Goal: Task Accomplishment & Management: Use online tool/utility

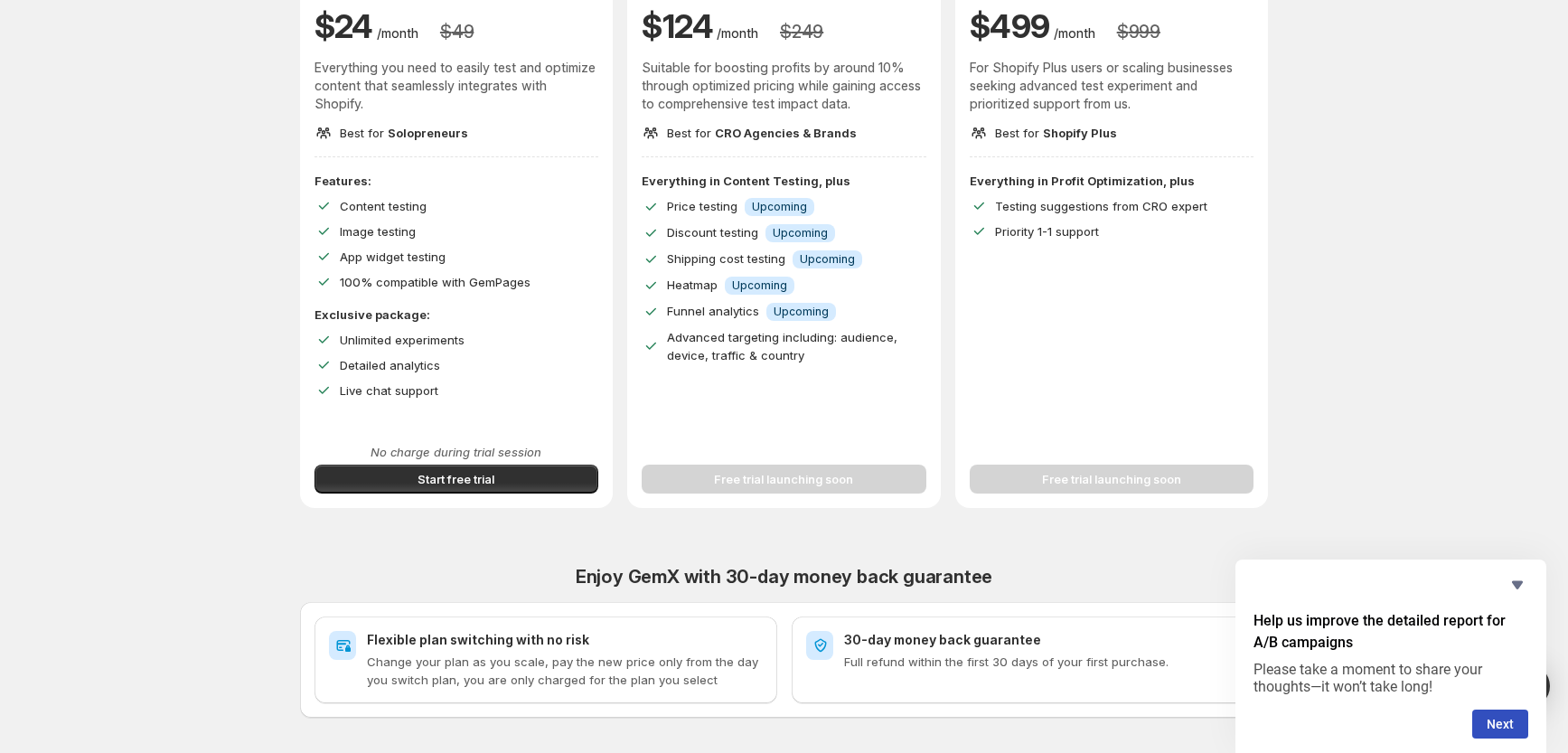
scroll to position [249, 0]
click at [498, 478] on button "Start free trial" at bounding box center [457, 480] width 285 height 29
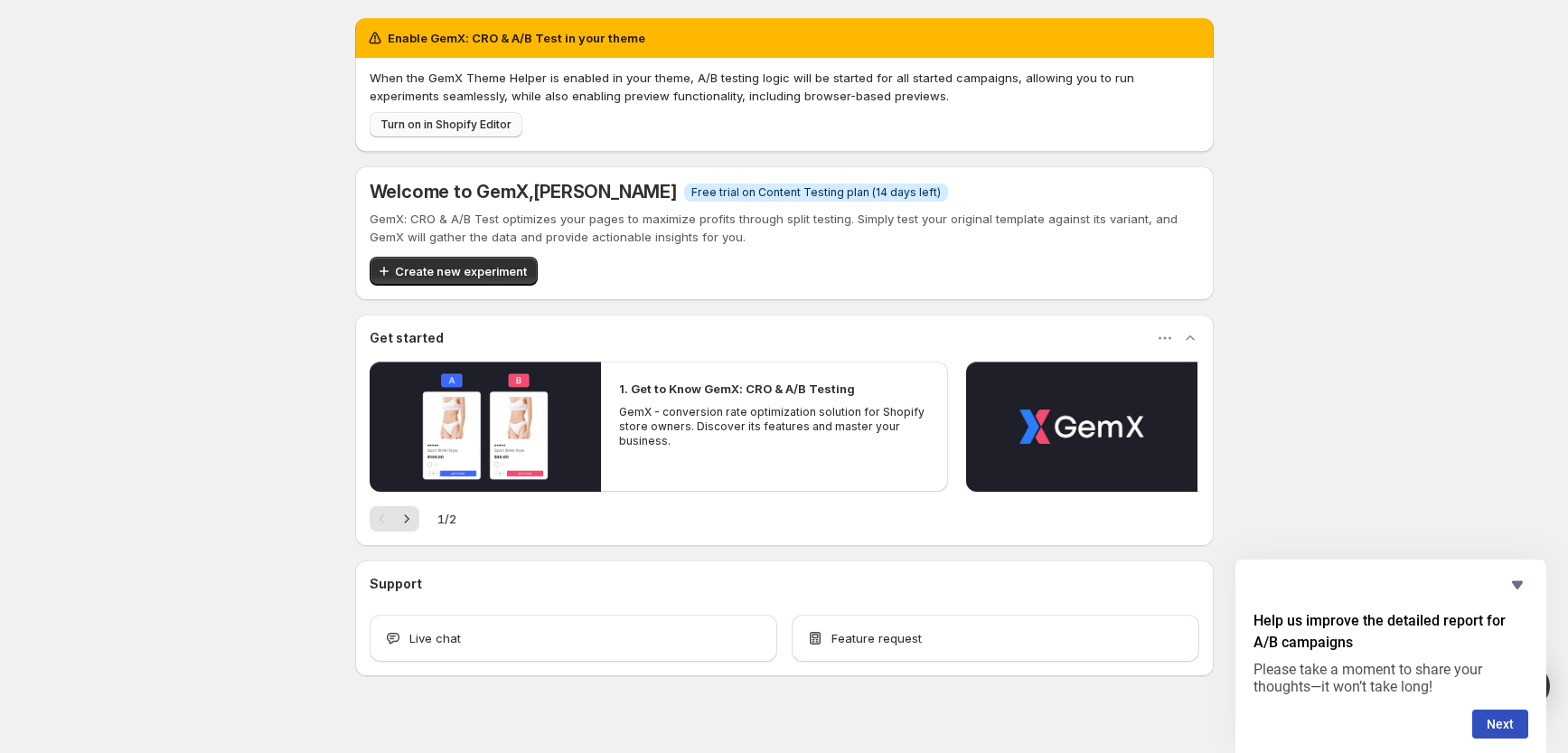
click at [462, 126] on span "Turn on in Shopify Editor" at bounding box center [446, 125] width 131 height 14
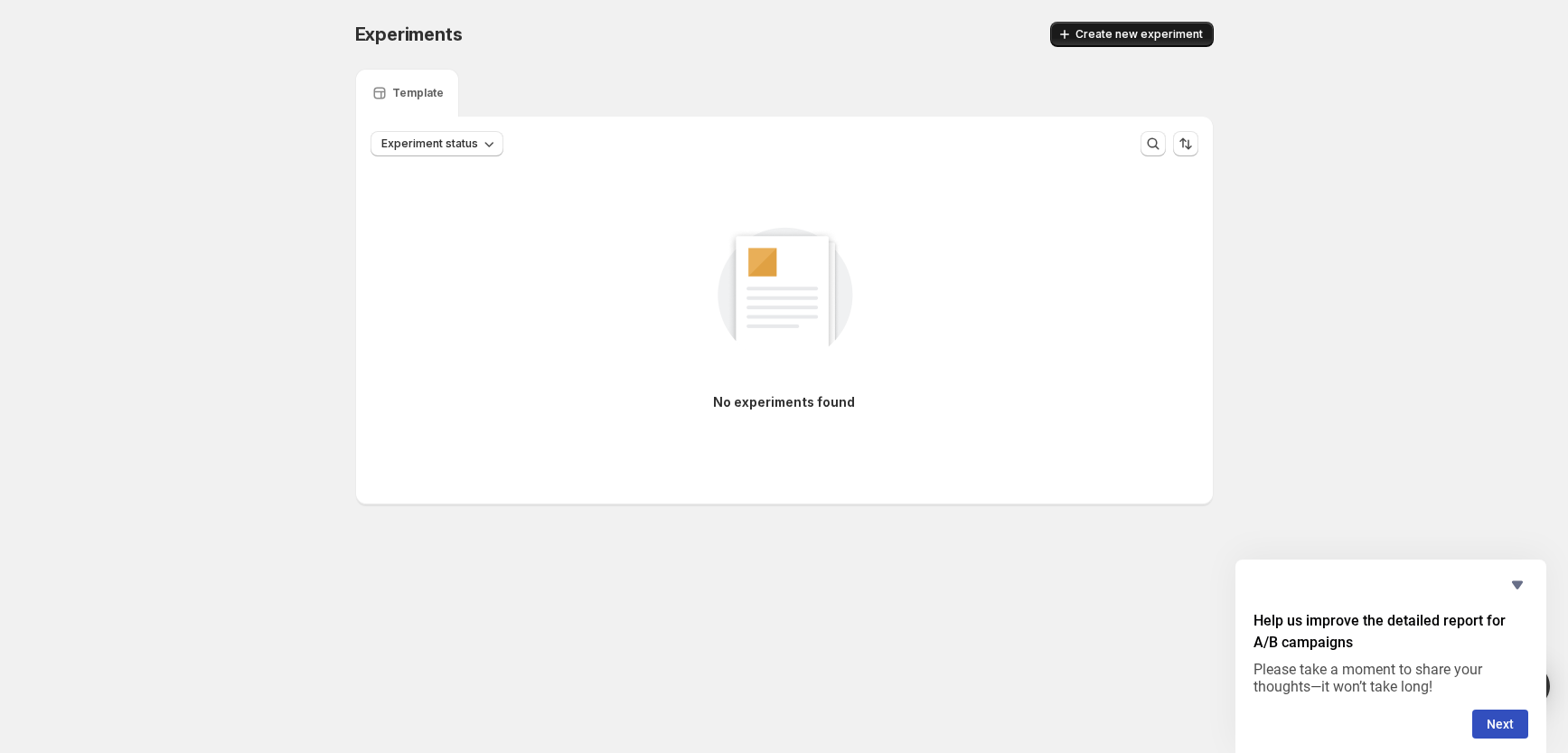
click at [1171, 29] on span "Create new experiment" at bounding box center [1139, 34] width 127 height 14
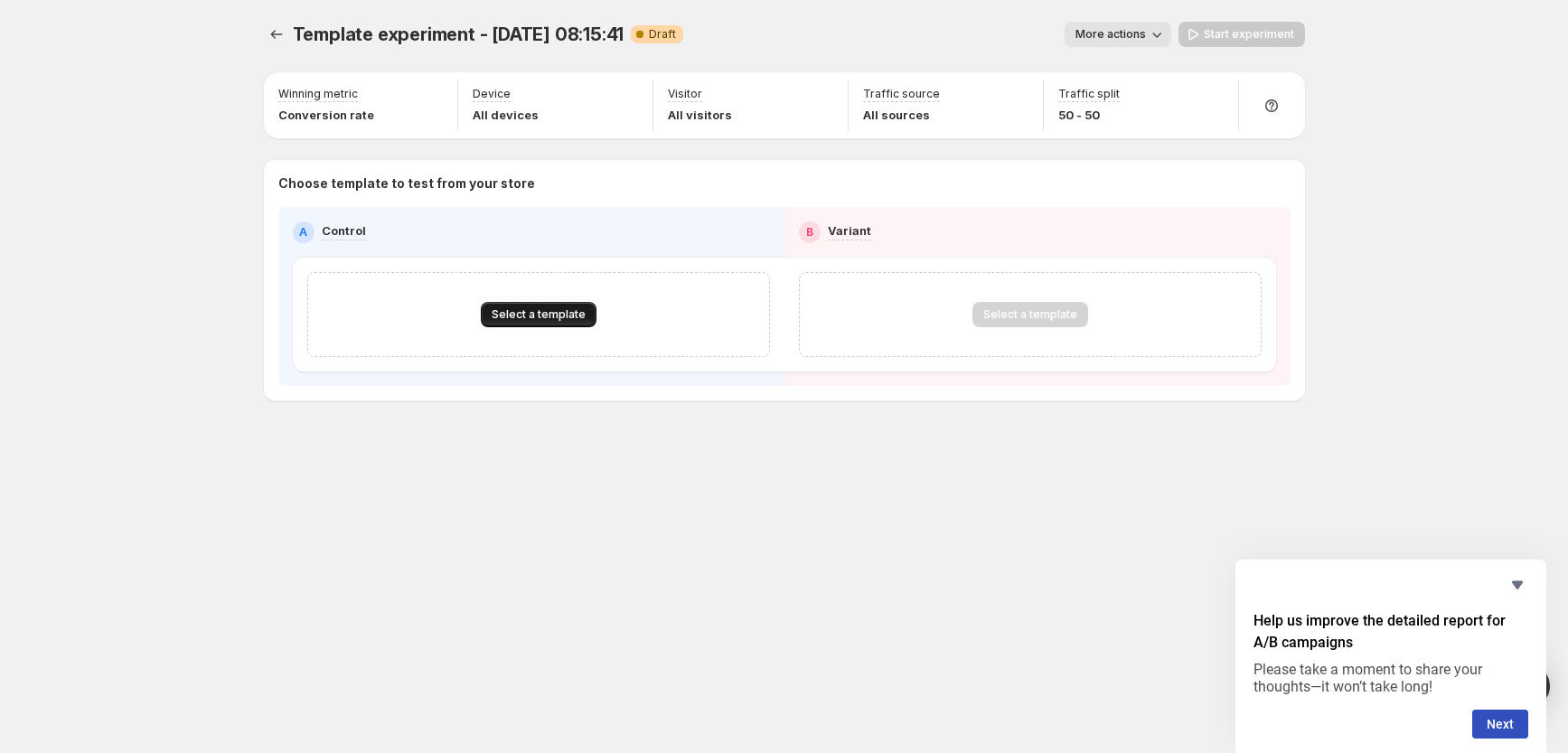
click at [524, 317] on span "Select a template" at bounding box center [538, 314] width 94 height 14
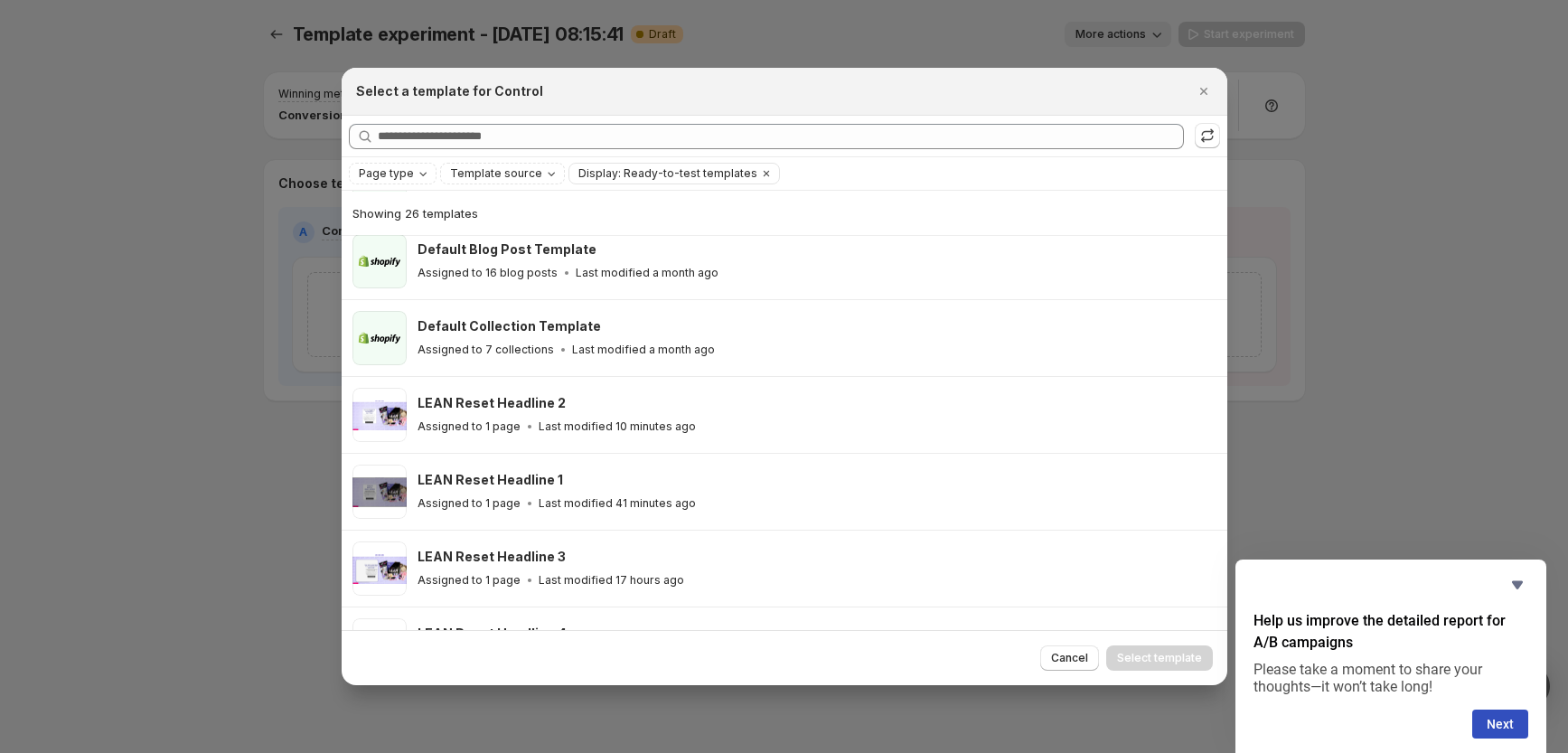
scroll to position [273, 0]
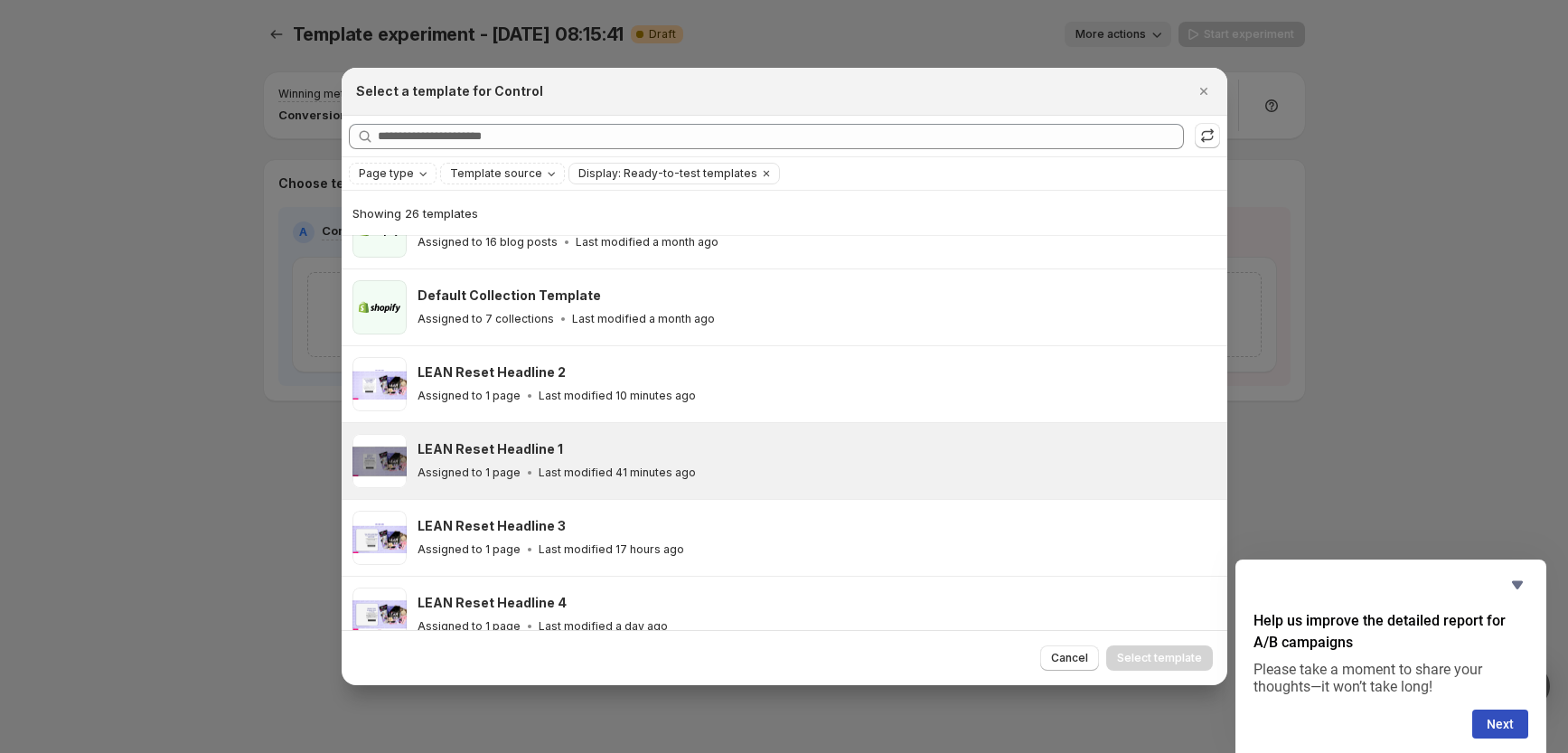
click at [528, 461] on div "LEAN Reset Headline 1 Assigned to 1 page Last modified 41 minutes ago" at bounding box center [813, 461] width 794 height 42
click at [1144, 656] on span "Select template" at bounding box center [1159, 658] width 85 height 14
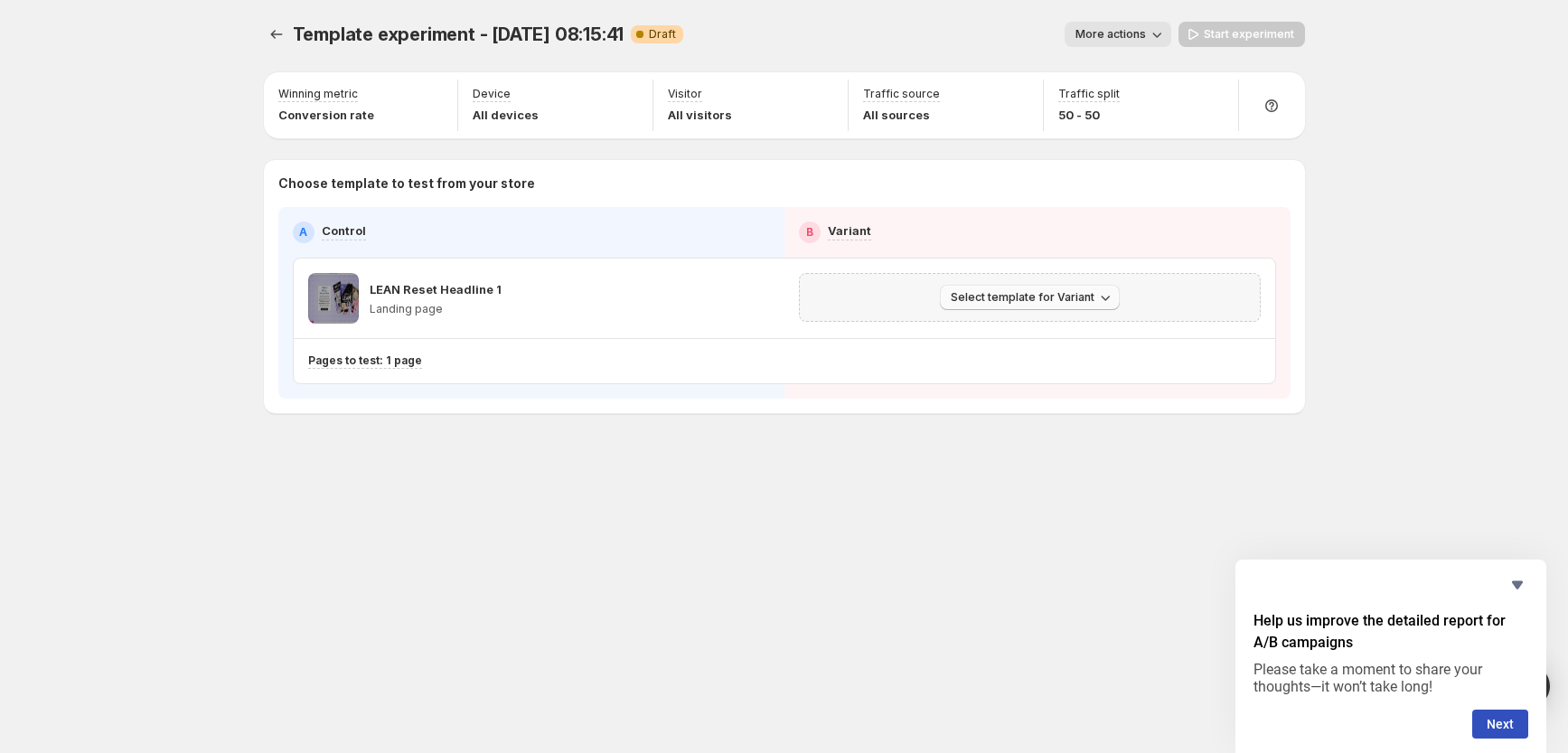
click at [1001, 300] on span "Select template for Variant" at bounding box center [1023, 297] width 143 height 14
click at [1014, 338] on span "Select an existing template" at bounding box center [1016, 335] width 153 height 14
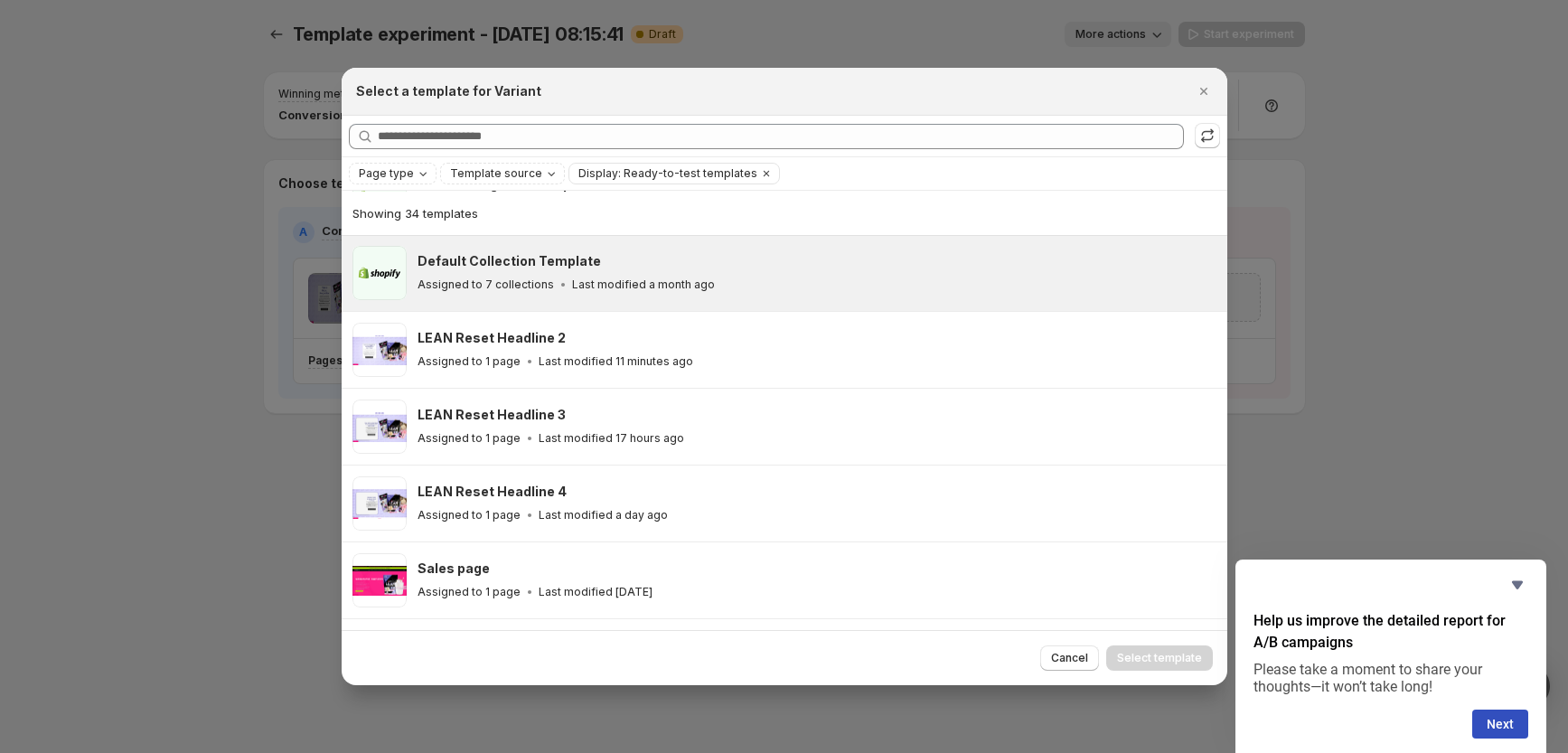
scroll to position [299, 0]
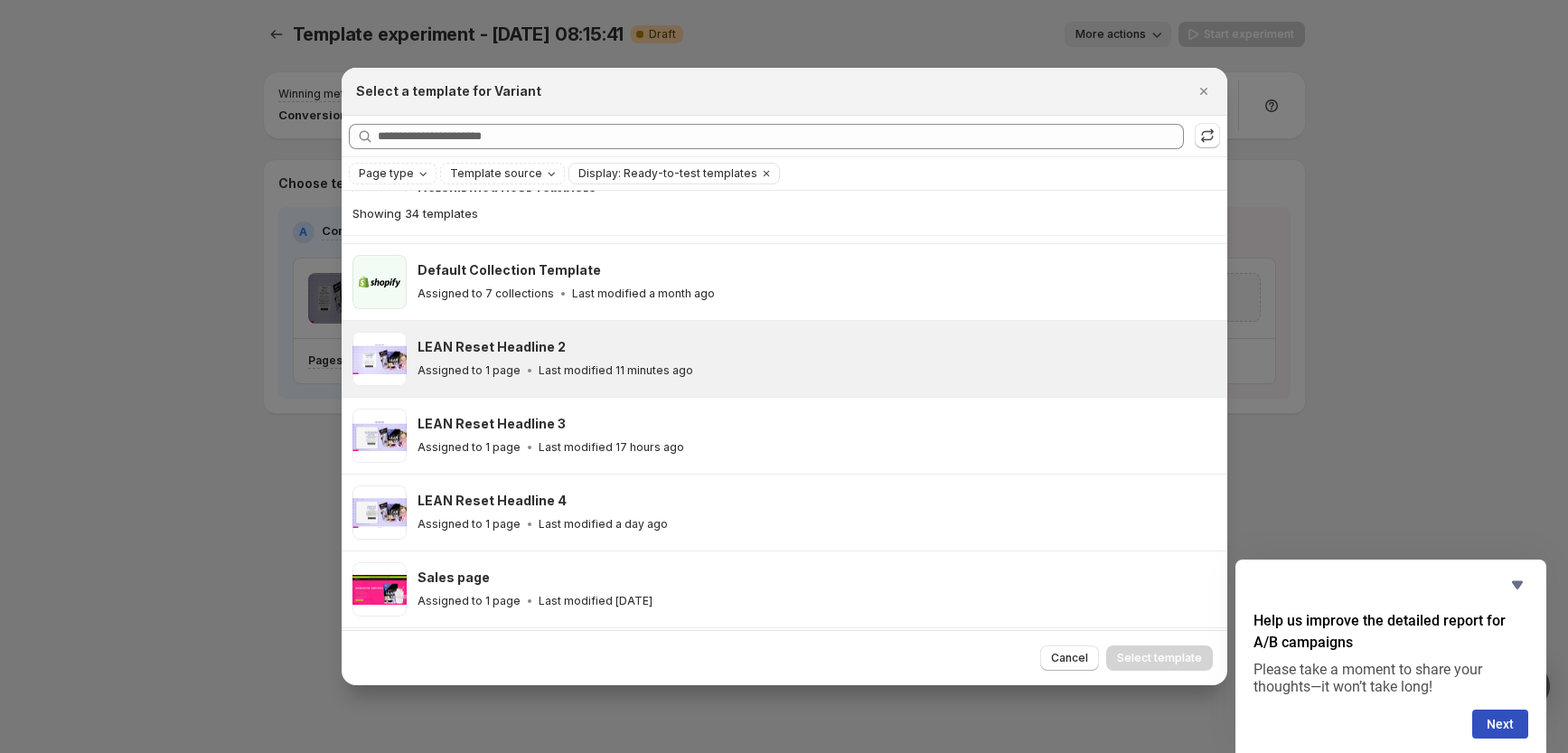
click at [667, 363] on p "Last modified 11 minutes ago" at bounding box center [616, 370] width 155 height 14
click at [1147, 659] on span "Select template" at bounding box center [1159, 658] width 85 height 14
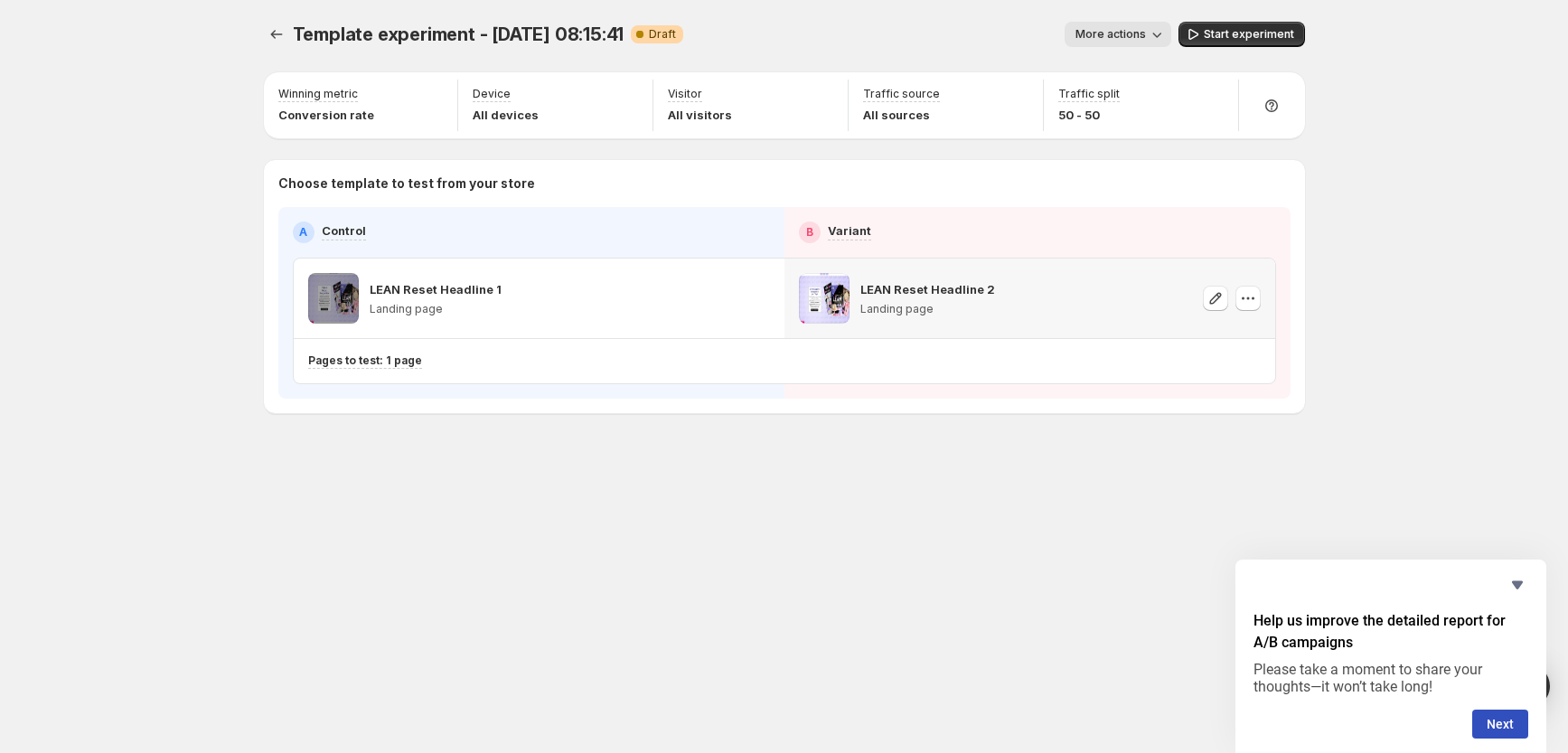
click at [1166, 30] on icon "button" at bounding box center [1157, 34] width 18 height 18
click at [628, 151] on div "Winning metric Conversion rate Device All devices Visitor All visitors Traffic …" at bounding box center [785, 242] width 1042 height 341
click at [1252, 303] on icon "button" at bounding box center [1248, 298] width 18 height 18
click at [837, 391] on div "A Control B Variant LEAN Reset Headline 1 Landing page LEAN Reset Headline 2 La…" at bounding box center [784, 303] width 1012 height 192
click at [1234, 34] on span "Start experiment" at bounding box center [1249, 34] width 90 height 14
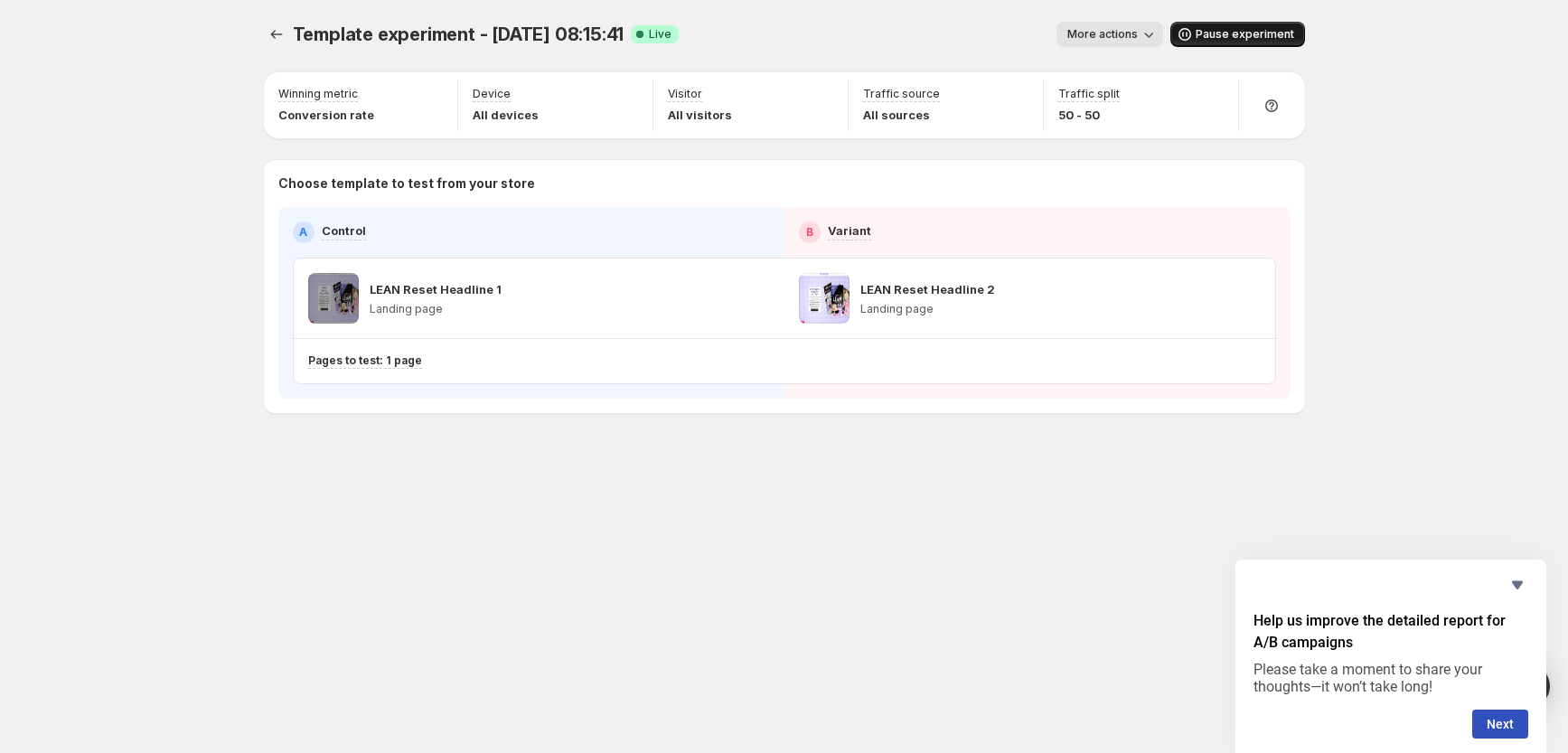
click at [1223, 31] on span "Pause experiment" at bounding box center [1245, 34] width 99 height 14
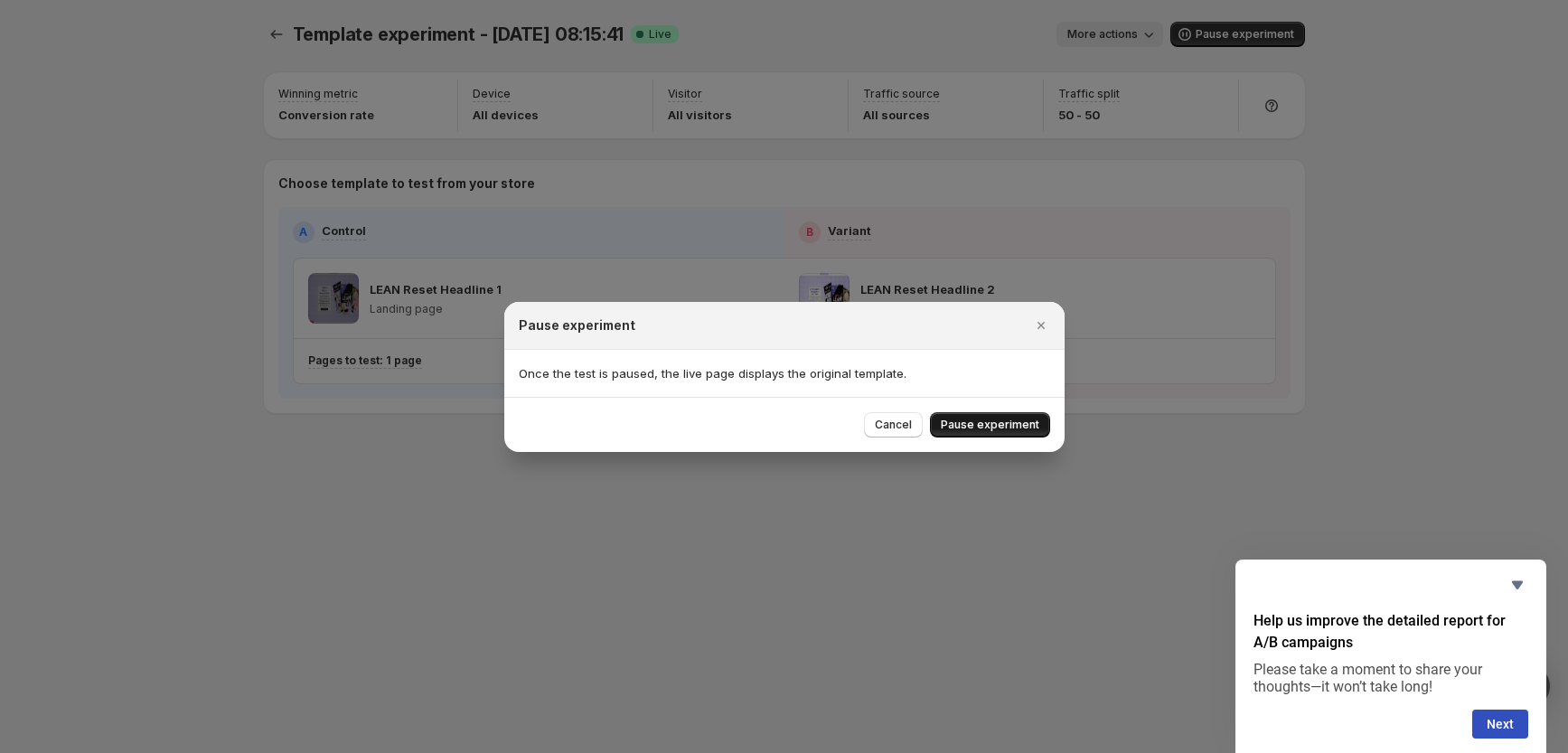
click at [999, 423] on span "Pause experiment" at bounding box center [990, 424] width 99 height 14
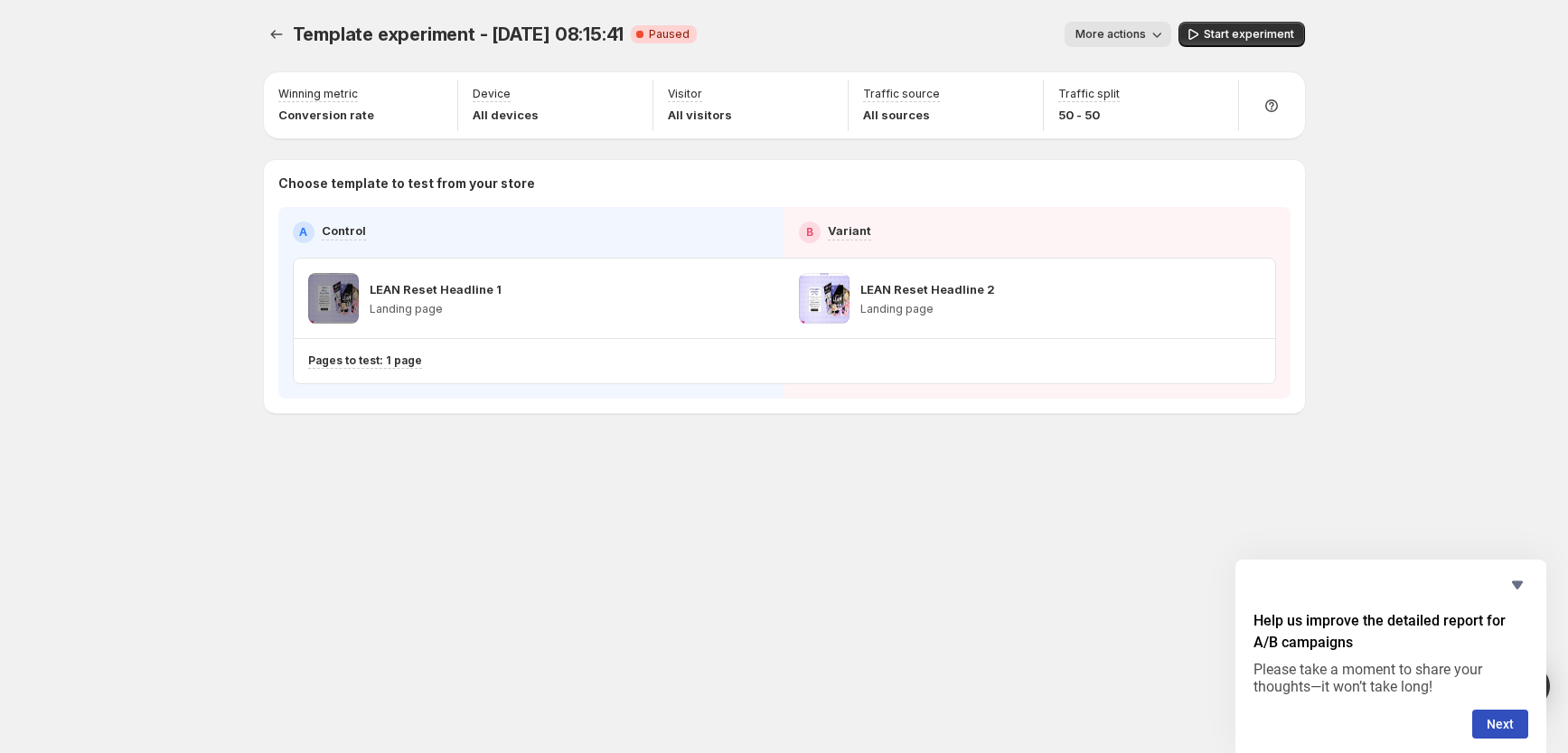
click at [1145, 35] on span "More actions" at bounding box center [1111, 34] width 70 height 14
click at [893, 13] on div "Template experiment - [DATE] 08:15:41. This page is ready Template experiment -…" at bounding box center [785, 34] width 1042 height 68
click at [276, 29] on icon "Experiments" at bounding box center [277, 34] width 18 height 18
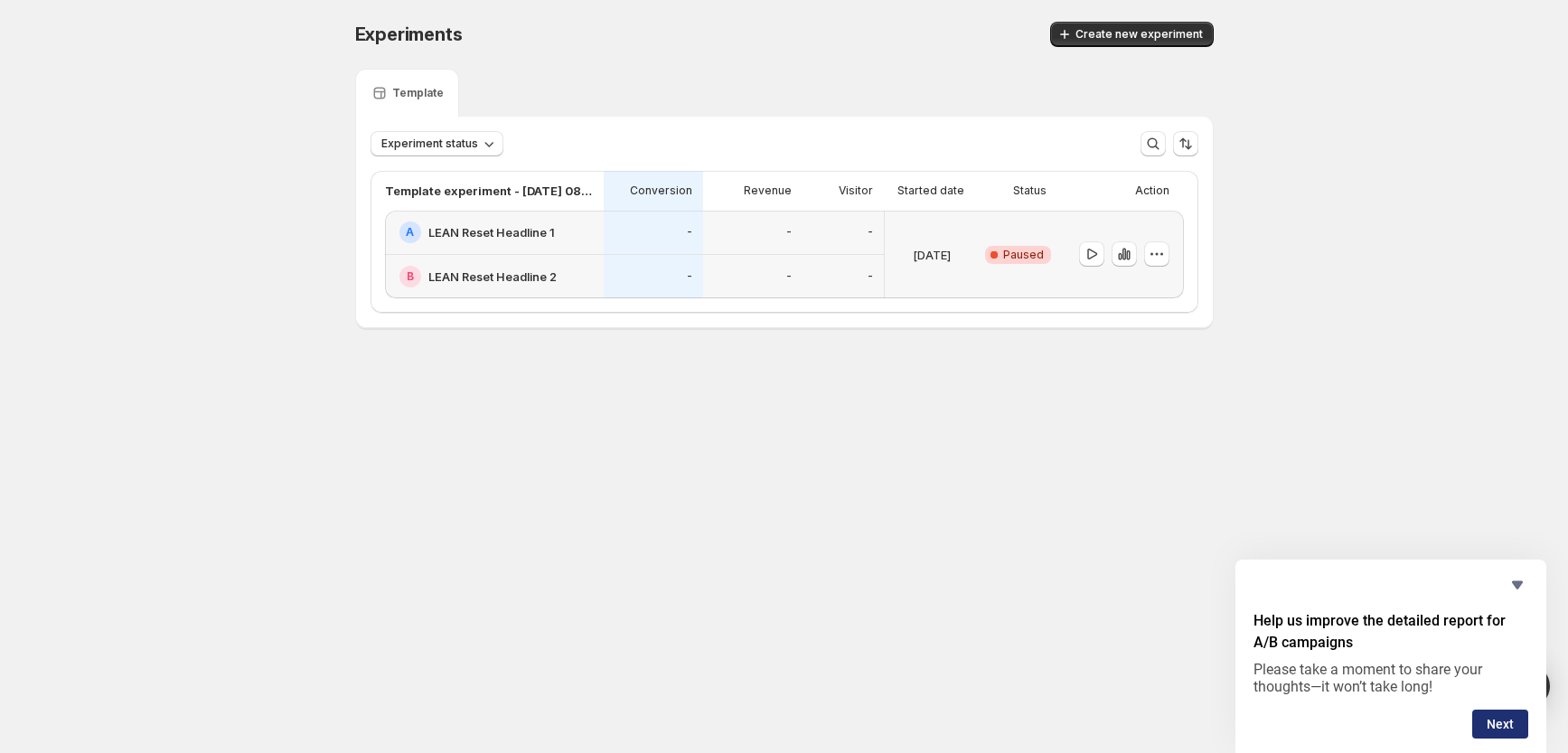
click at [1502, 717] on button "Next" at bounding box center [1500, 724] width 56 height 29
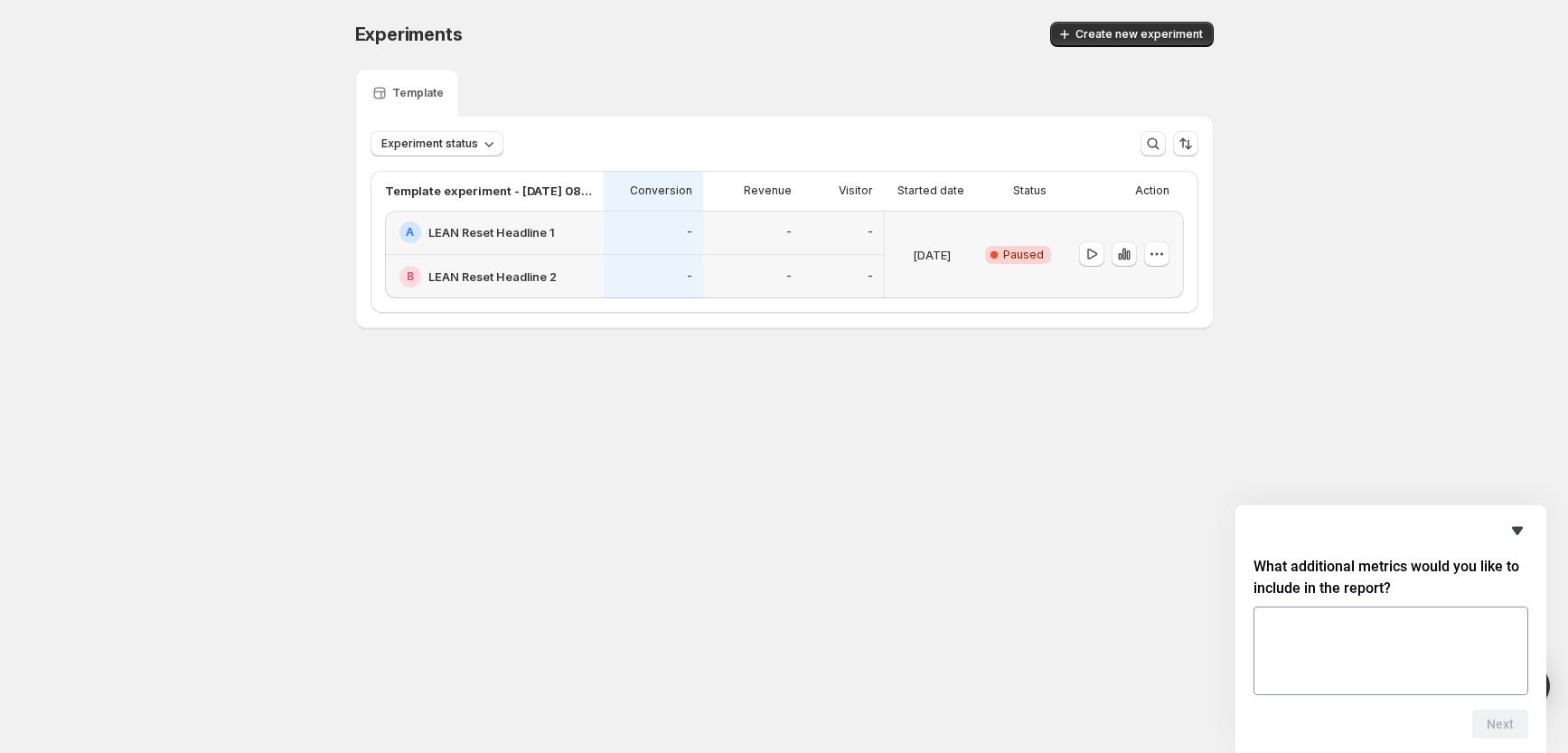
click at [1523, 532] on icon "Hide survey" at bounding box center [1518, 531] width 22 height 22
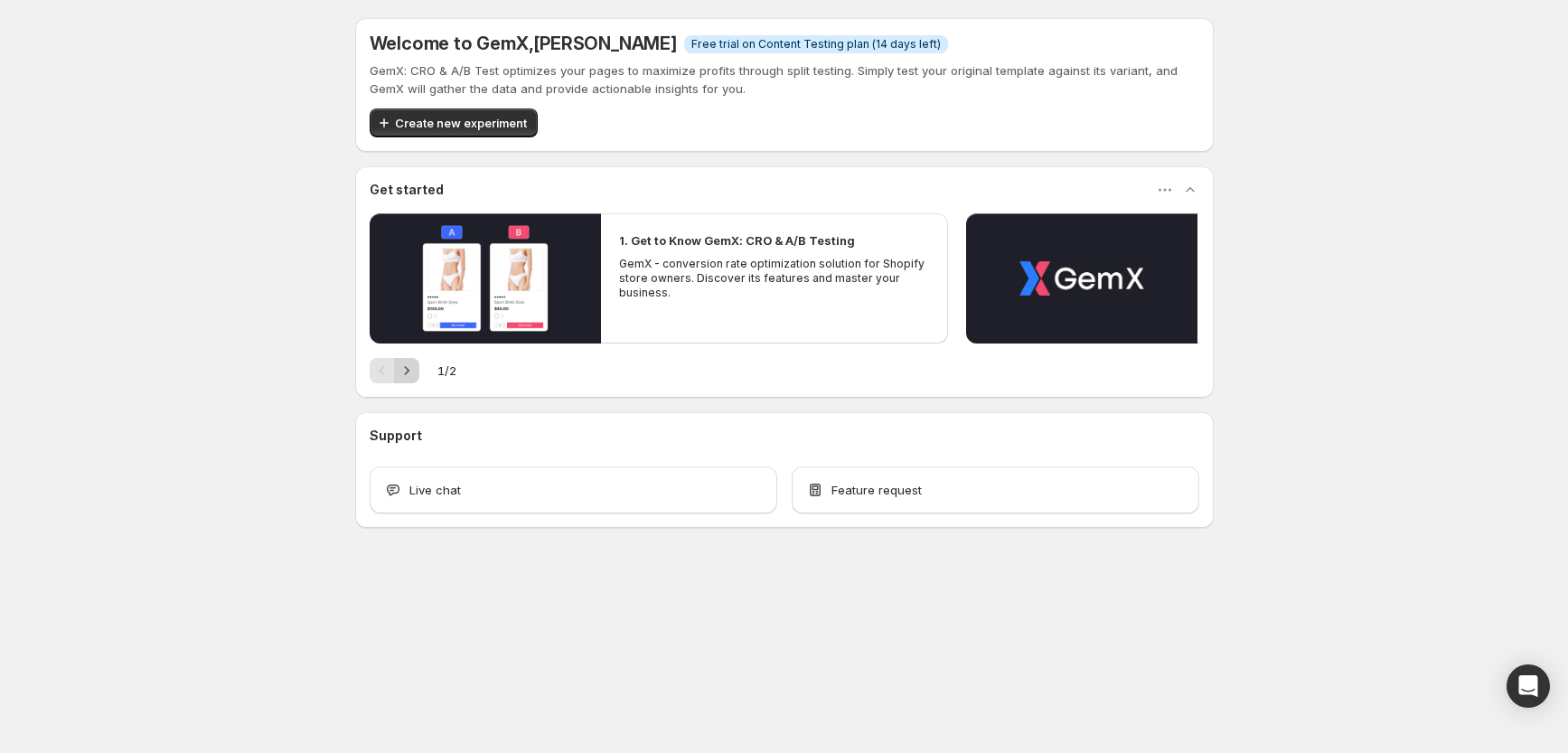
click at [409, 372] on icon "Next" at bounding box center [407, 370] width 18 height 18
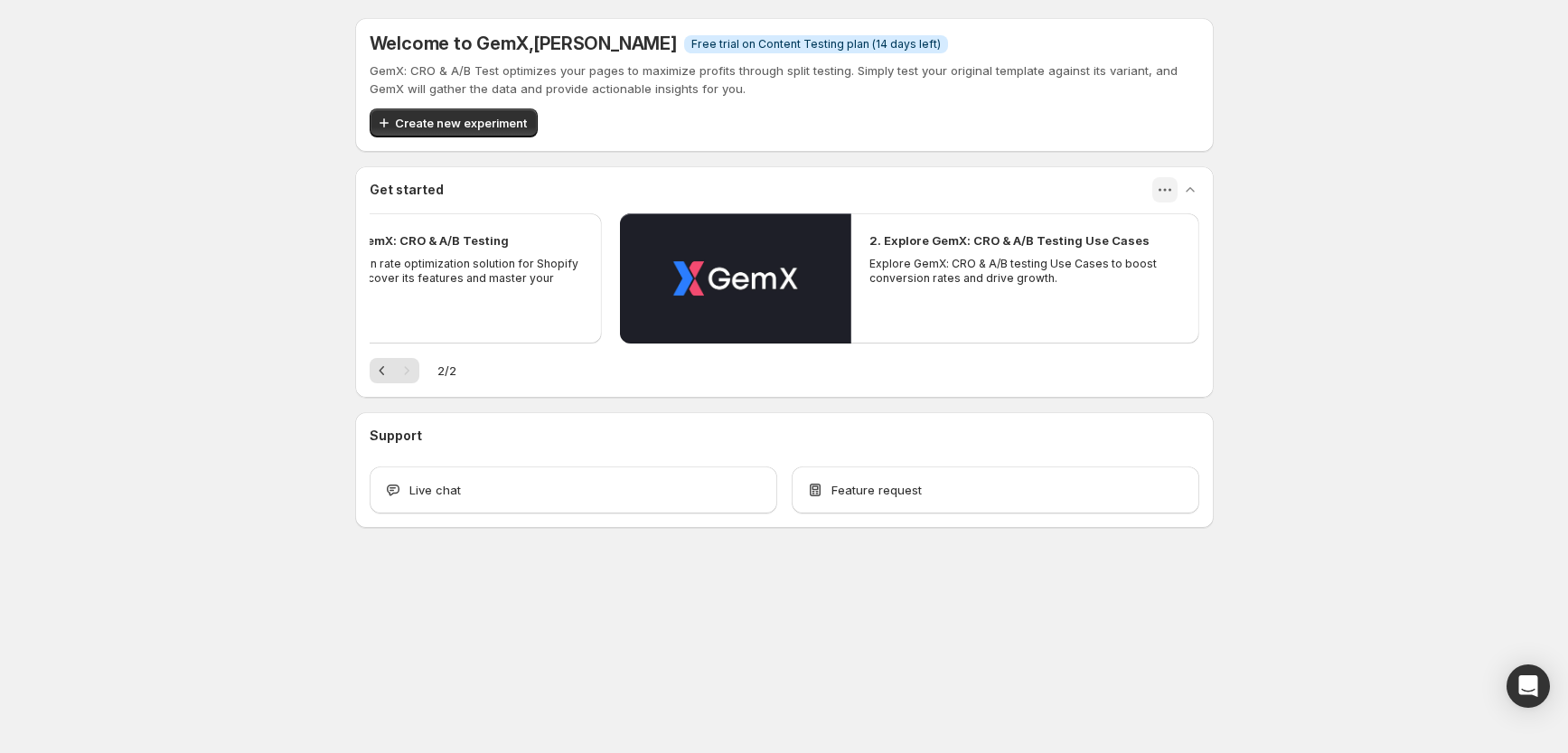
click at [1170, 193] on icon "button" at bounding box center [1165, 189] width 18 height 18
click at [960, 294] on div "2. Explore GemX: CRO & A/B Testing Use Cases Explore GemX: CRO & A/B testing Us…" at bounding box center [1024, 258] width 347 height 90
click at [541, 290] on p "GemX - conversion rate optimization solution for Shopify store owners. Discover…" at bounding box center [428, 279] width 311 height 44
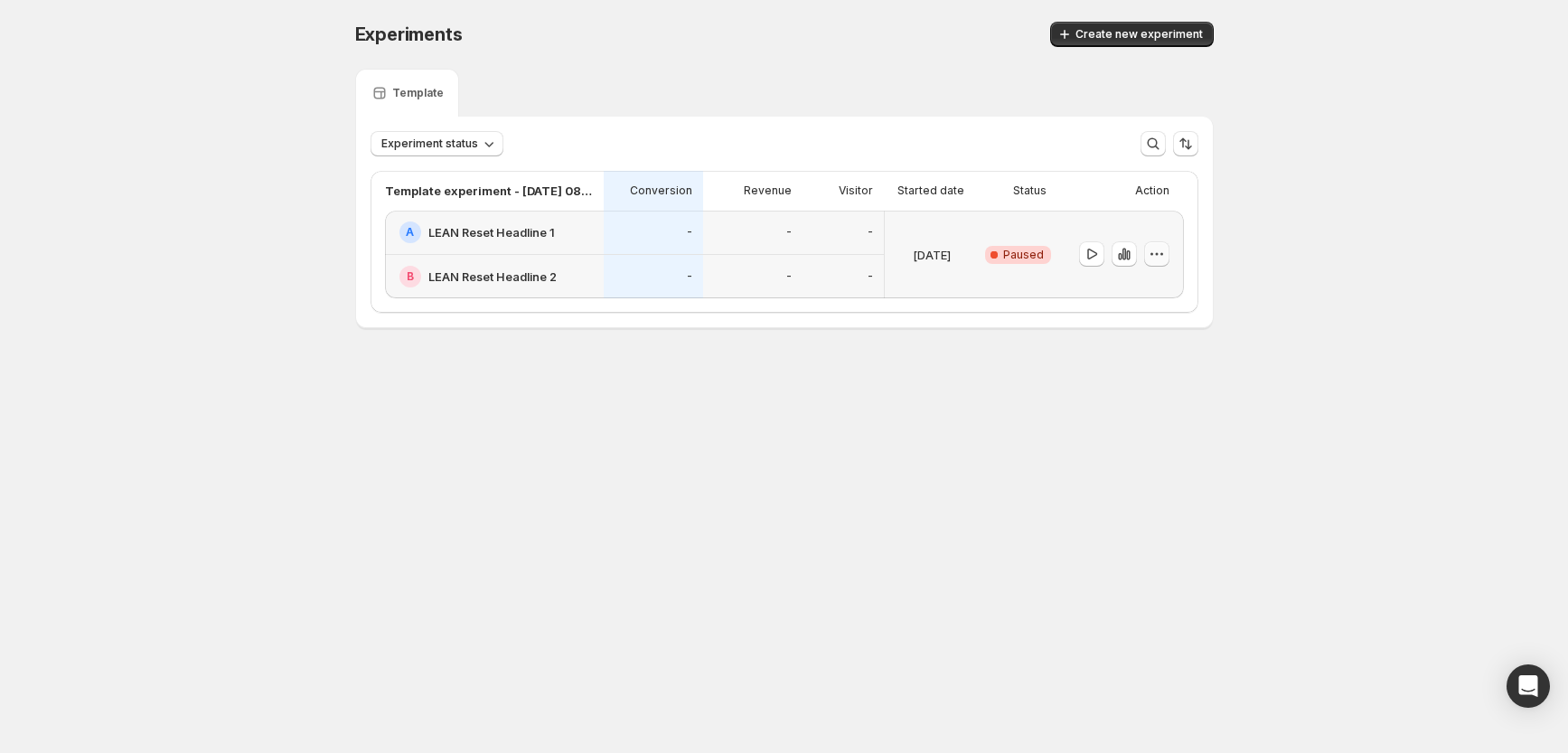
click at [1169, 257] on div at bounding box center [1120, 255] width 126 height 87
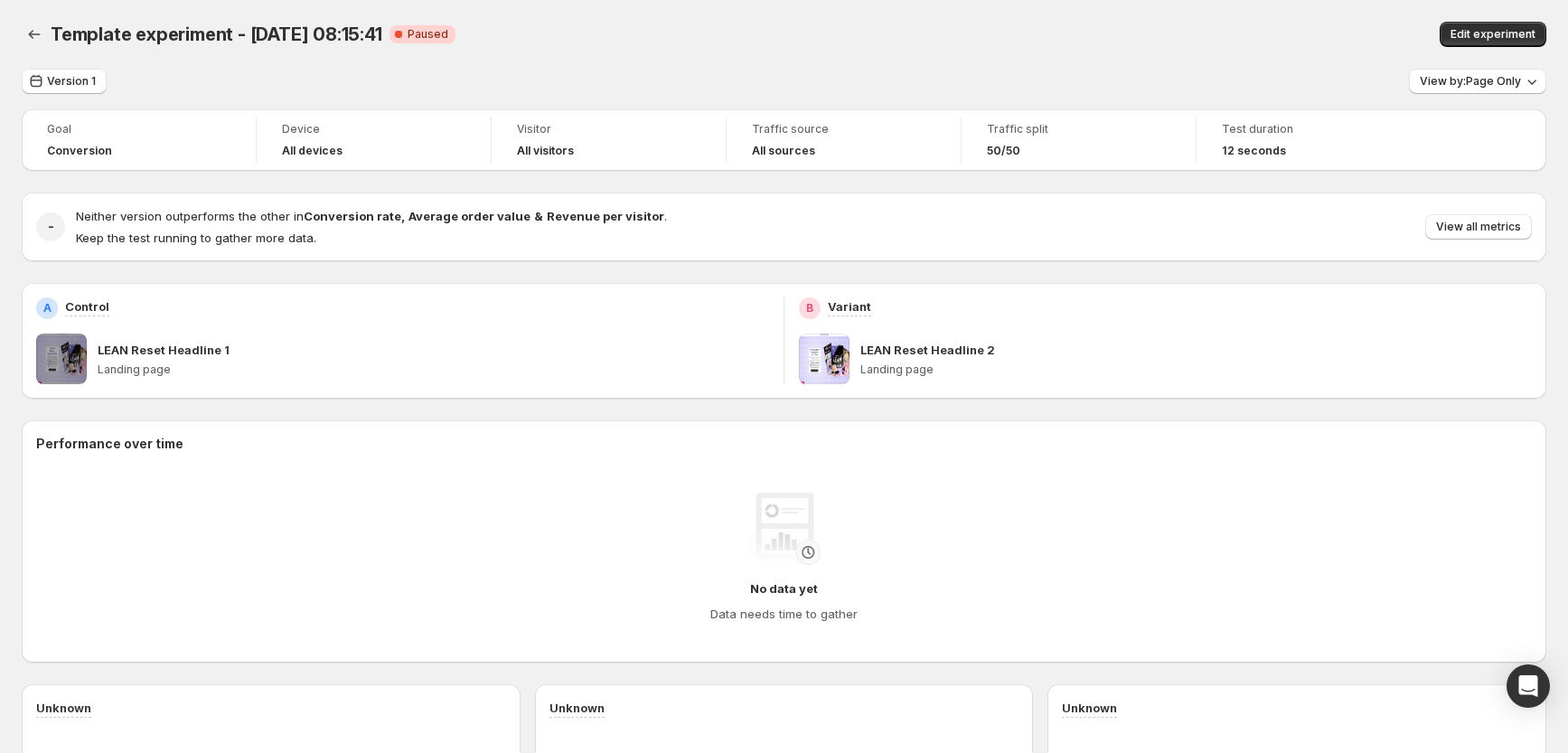
click at [1166, 256] on div "- Neither version outperforms the other in Conversion rate , Average order valu…" at bounding box center [784, 227] width 1525 height 68
click at [1124, 30] on div "Edit experiment" at bounding box center [1249, 34] width 596 height 26
click at [610, 249] on div "- Neither version outperforms the other in Conversion rate , Average order valu…" at bounding box center [784, 227] width 1525 height 68
click at [1481, 76] on span "View by: Page Only" at bounding box center [1470, 81] width 102 height 14
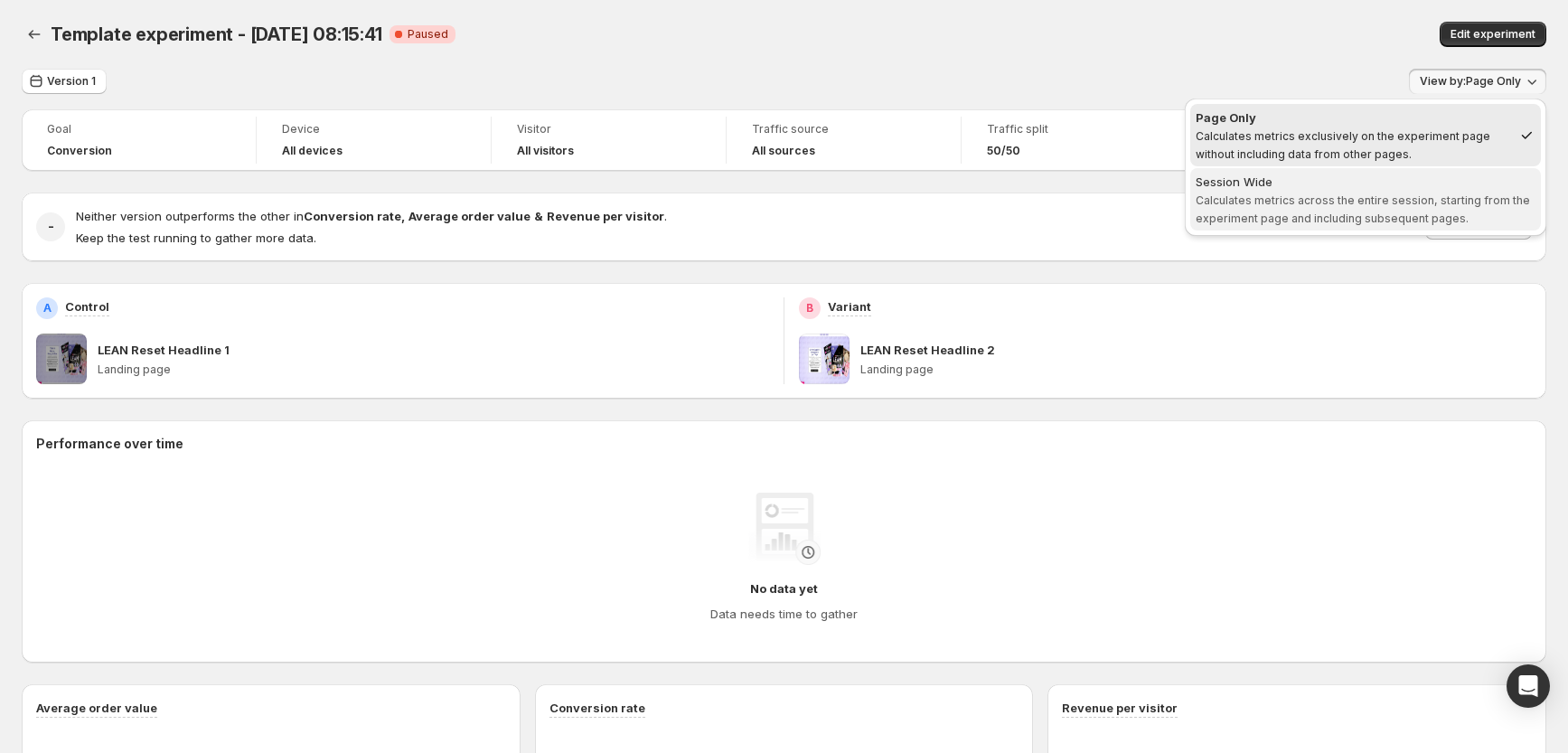
click at [1332, 195] on span "Calculates metrics across the entire session, starting from the experiment page…" at bounding box center [1363, 209] width 335 height 31
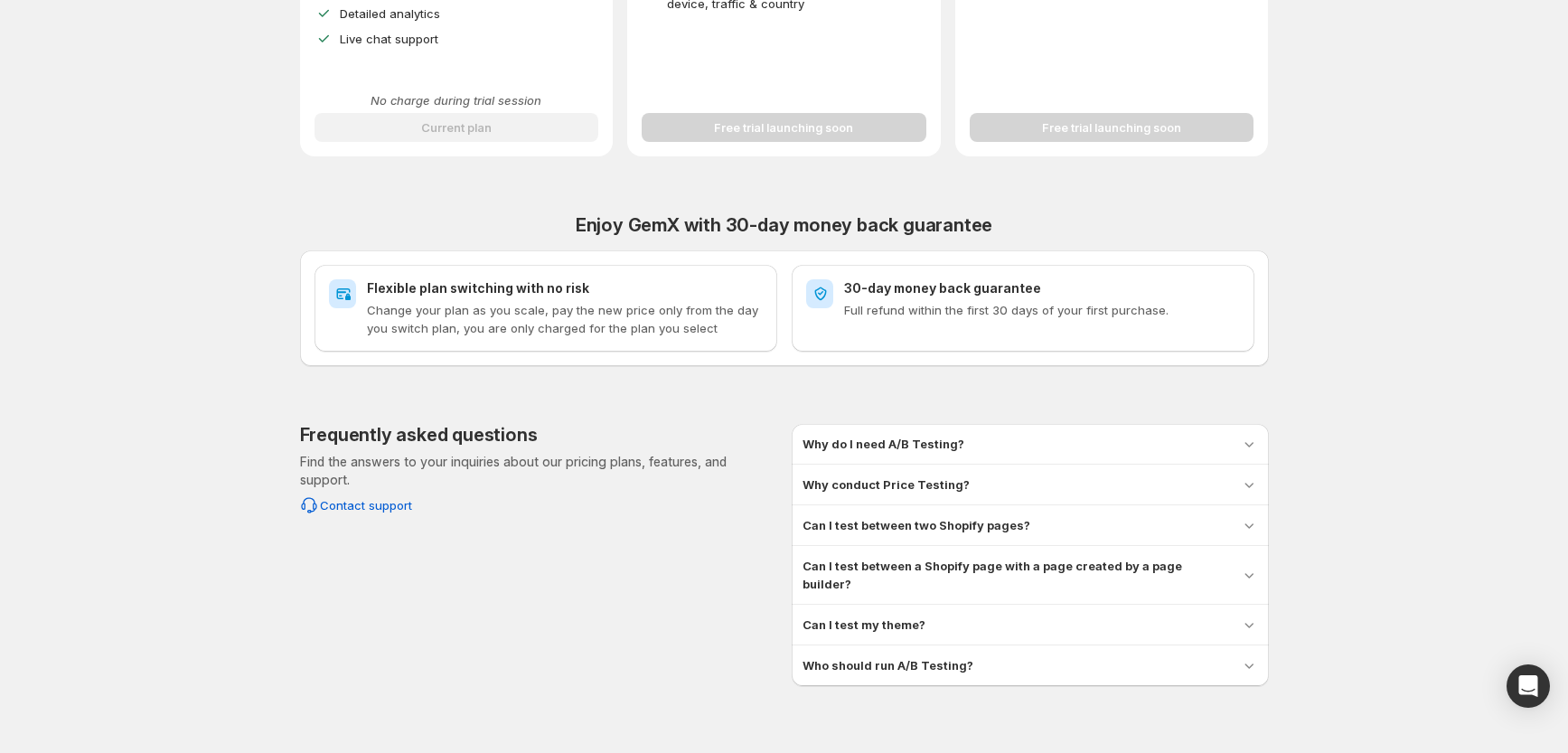
scroll to position [613, 0]
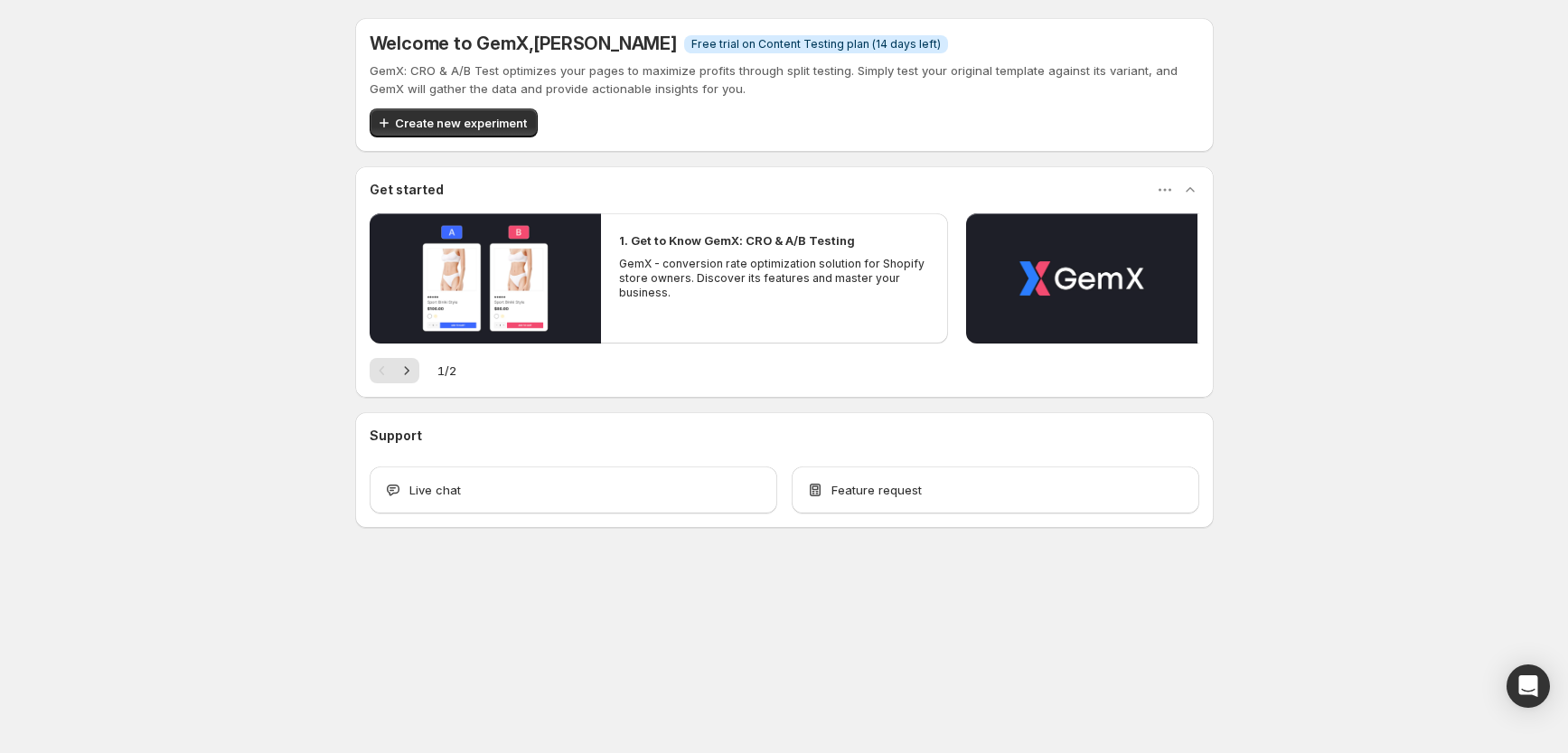
drag, startPoint x: 681, startPoint y: 241, endPoint x: 671, endPoint y: 241, distance: 10.0
click at [681, 241] on h2 "1. Get to Know GemX: CRO & A/B Testing" at bounding box center [737, 240] width 236 height 18
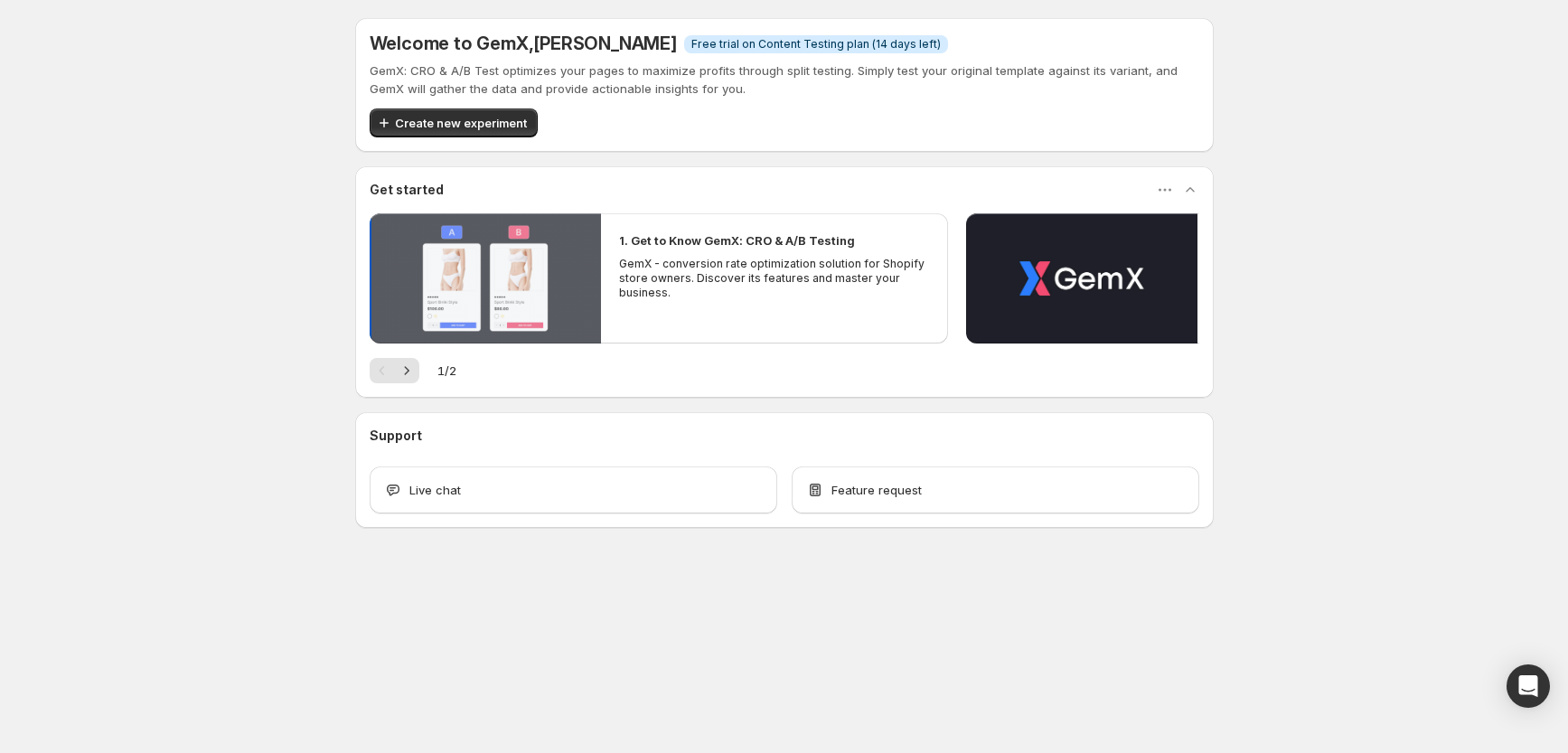
click at [557, 259] on button "Play video" at bounding box center [485, 278] width 231 height 130
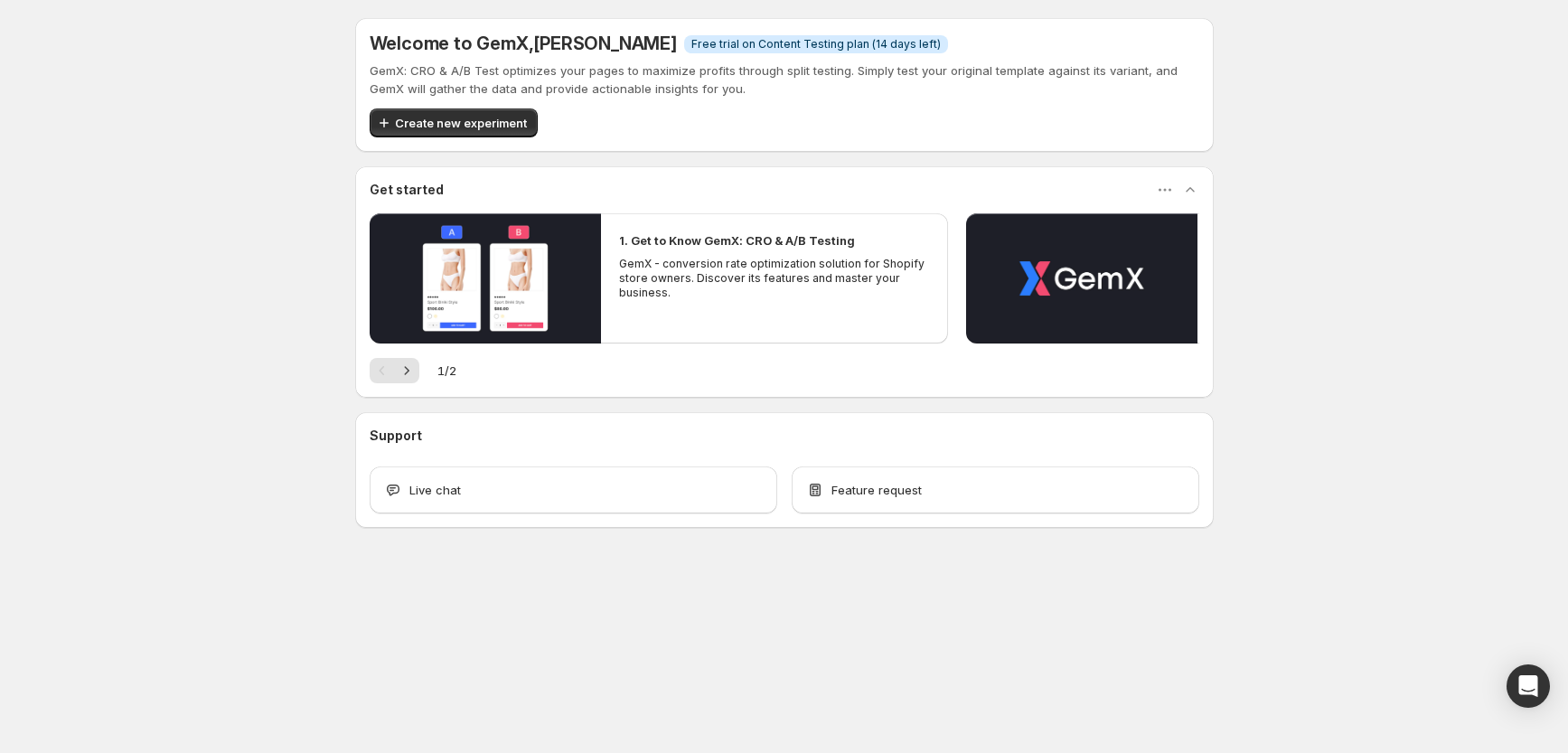
click at [433, 129] on span "Create new experiment" at bounding box center [461, 123] width 132 height 18
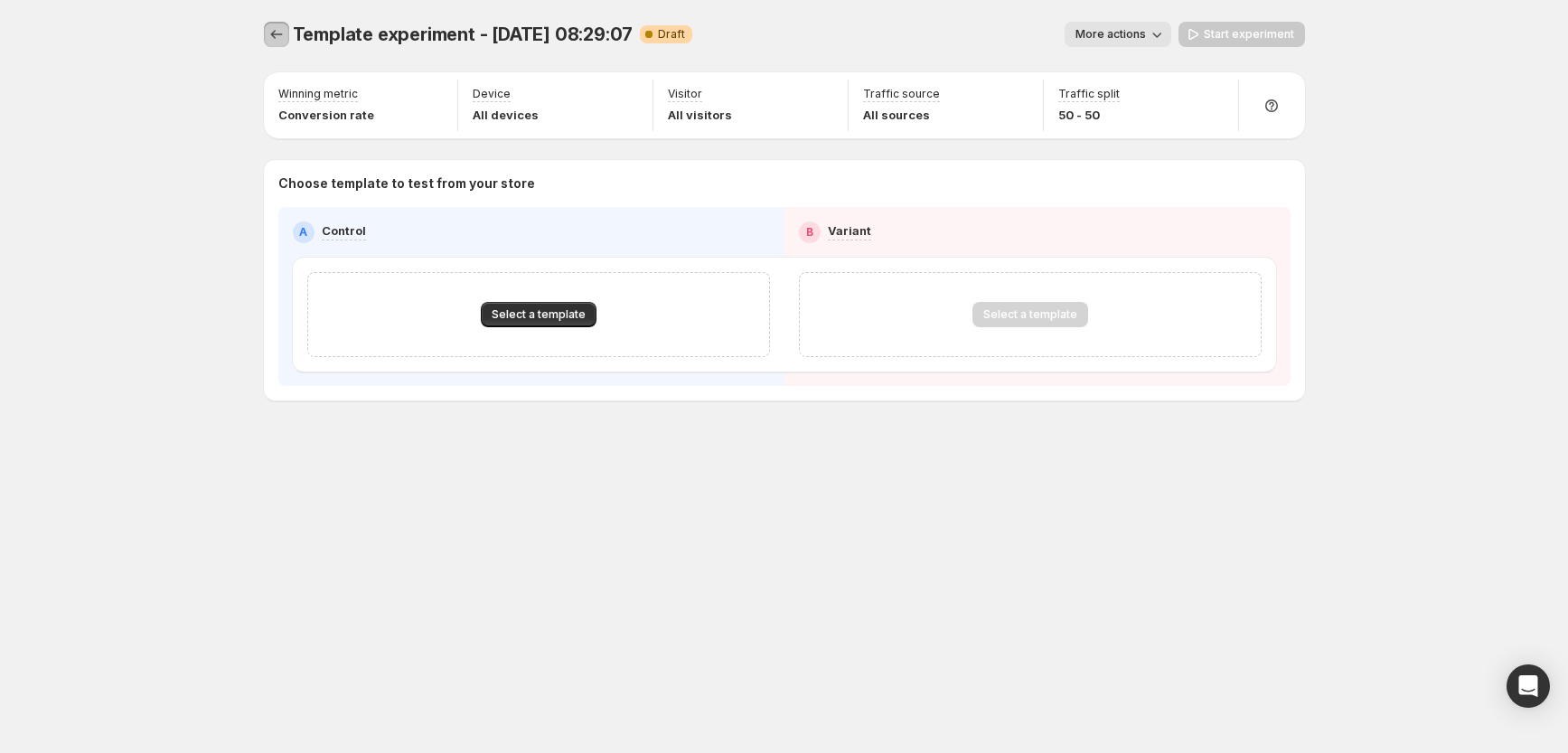
click at [270, 35] on icon "Experiments" at bounding box center [277, 34] width 18 height 18
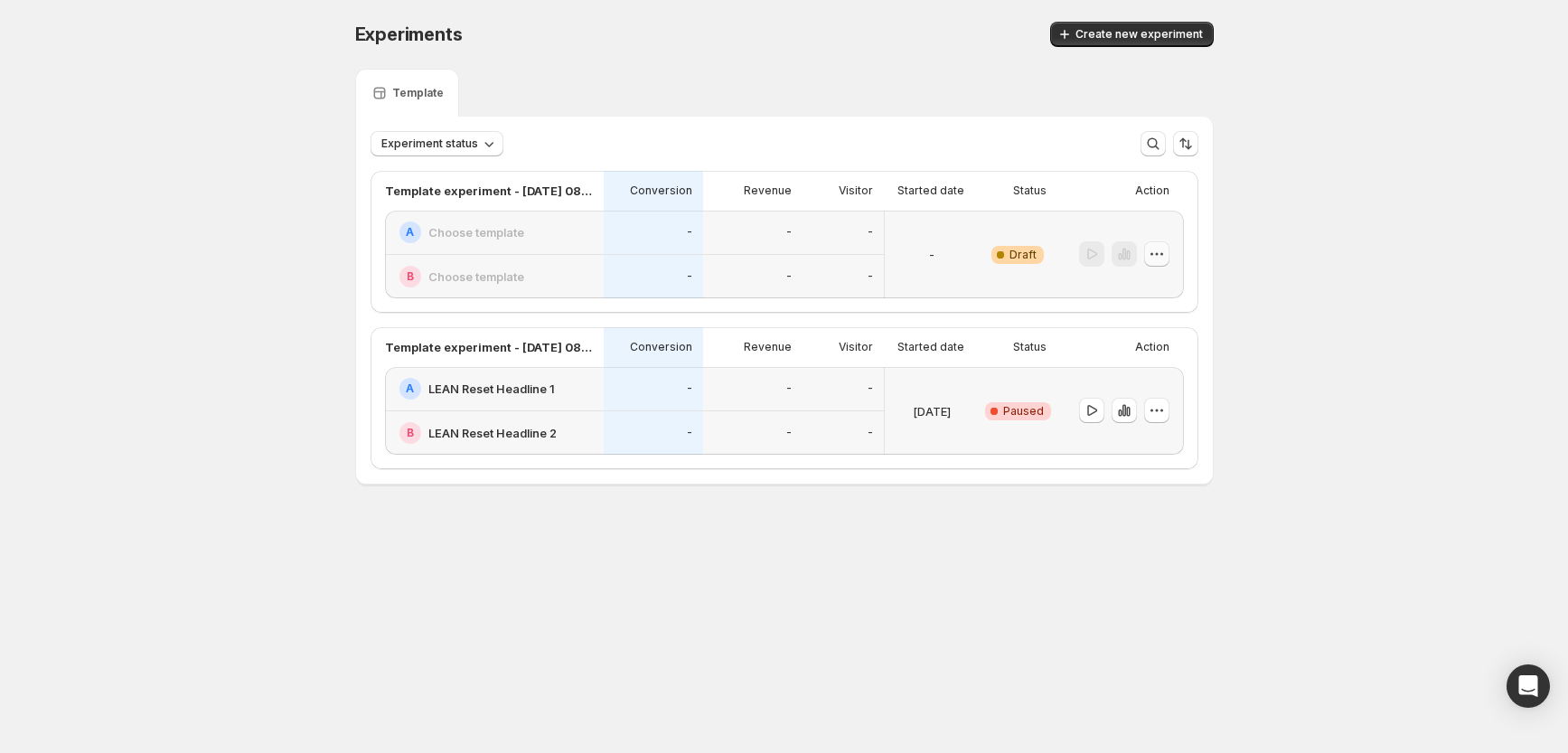
click at [1155, 254] on icon "button" at bounding box center [1157, 254] width 18 height 18
click at [1153, 385] on span "Delete" at bounding box center [1143, 383] width 36 height 14
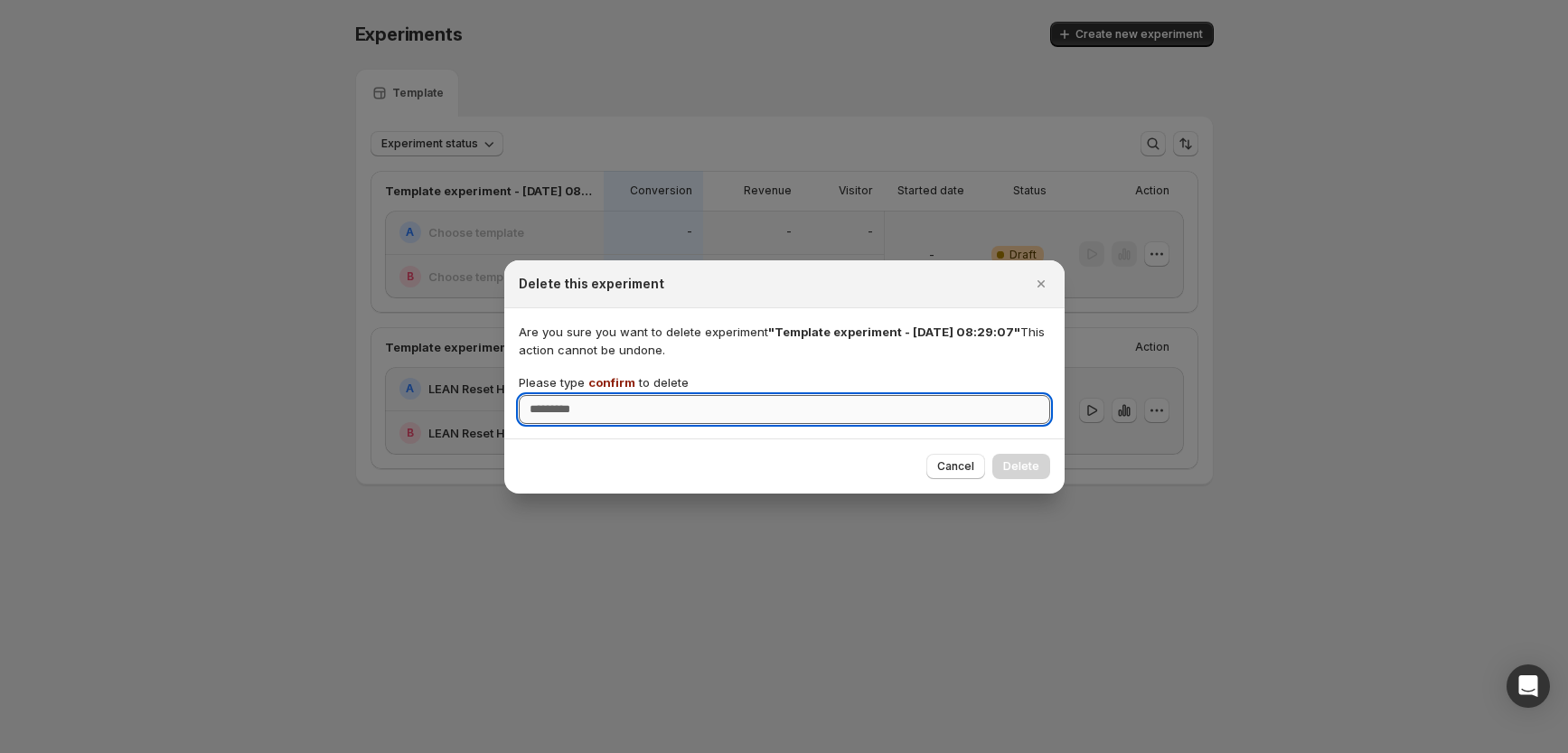
click at [805, 407] on input "Please type confirm to delete" at bounding box center [784, 410] width 531 height 29
type input "*******"
click at [1022, 467] on span "Delete" at bounding box center [1022, 466] width 36 height 14
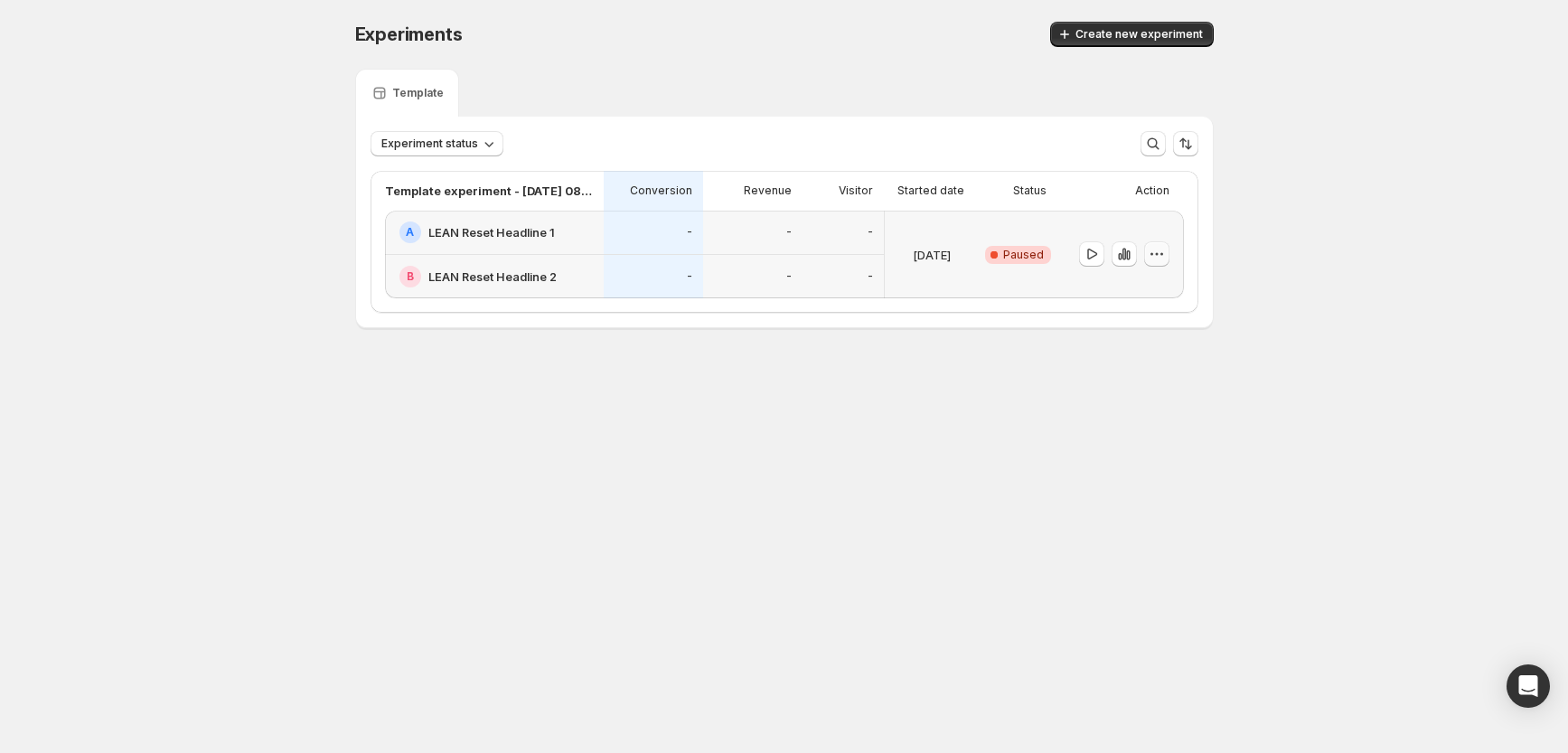
click at [1155, 260] on icon "button" at bounding box center [1157, 254] width 18 height 18
click at [1130, 296] on span "Edit" at bounding box center [1135, 291] width 20 height 14
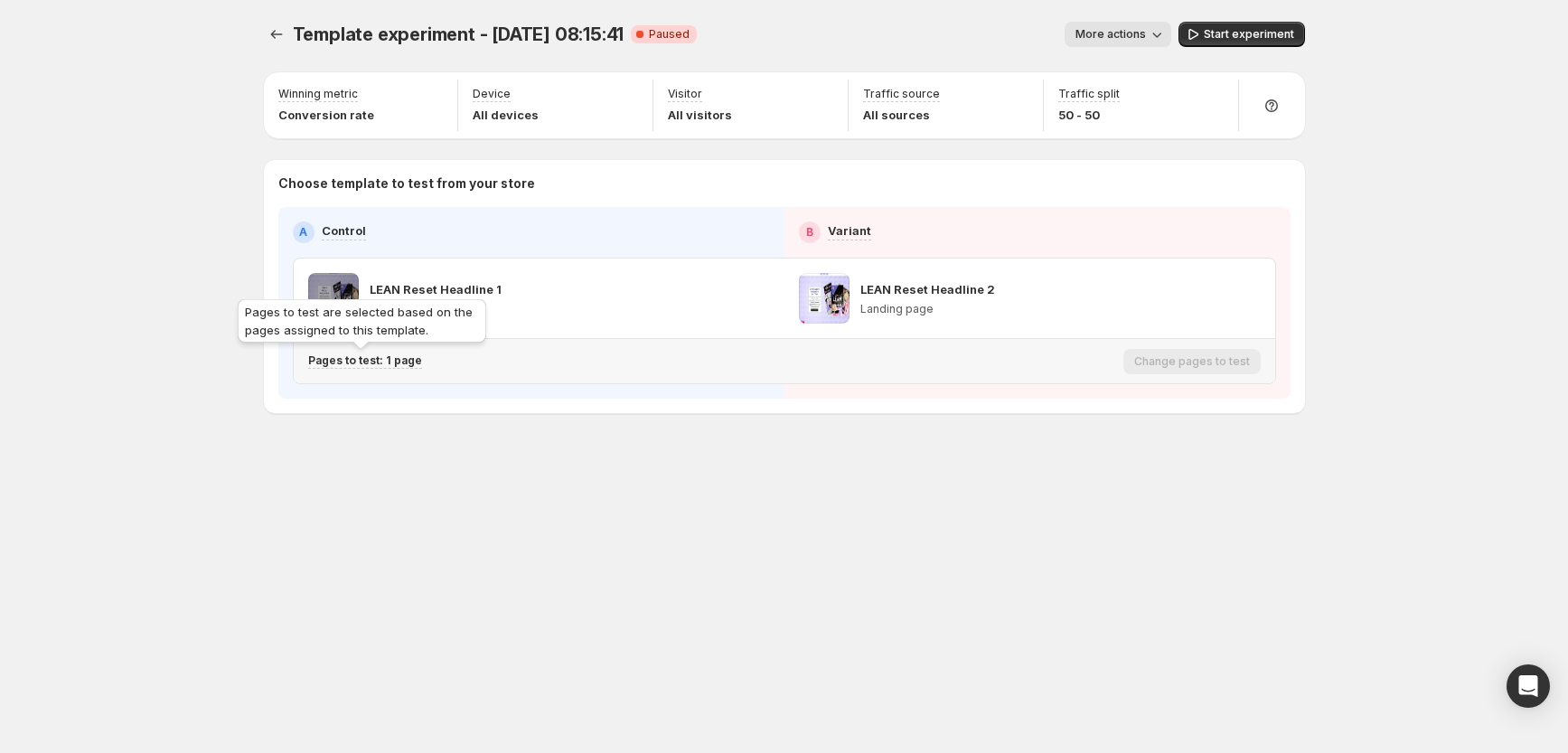
click at [405, 362] on p "Pages to test: 1 page" at bounding box center [365, 360] width 114 height 14
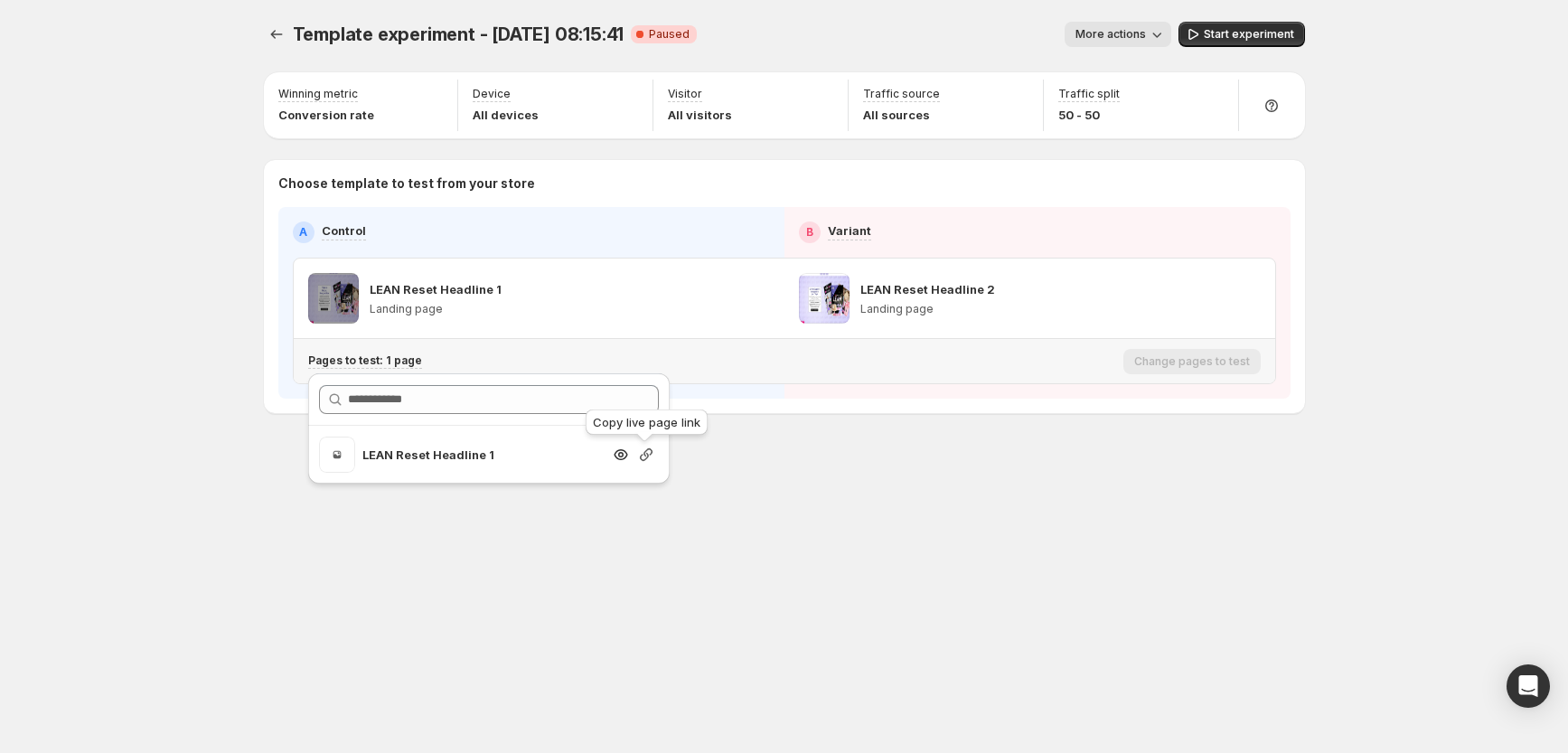
click at [648, 458] on icon "Search for and select a customer segment" at bounding box center [646, 454] width 18 height 18
click at [1231, 33] on span "Start experiment" at bounding box center [1249, 34] width 90 height 14
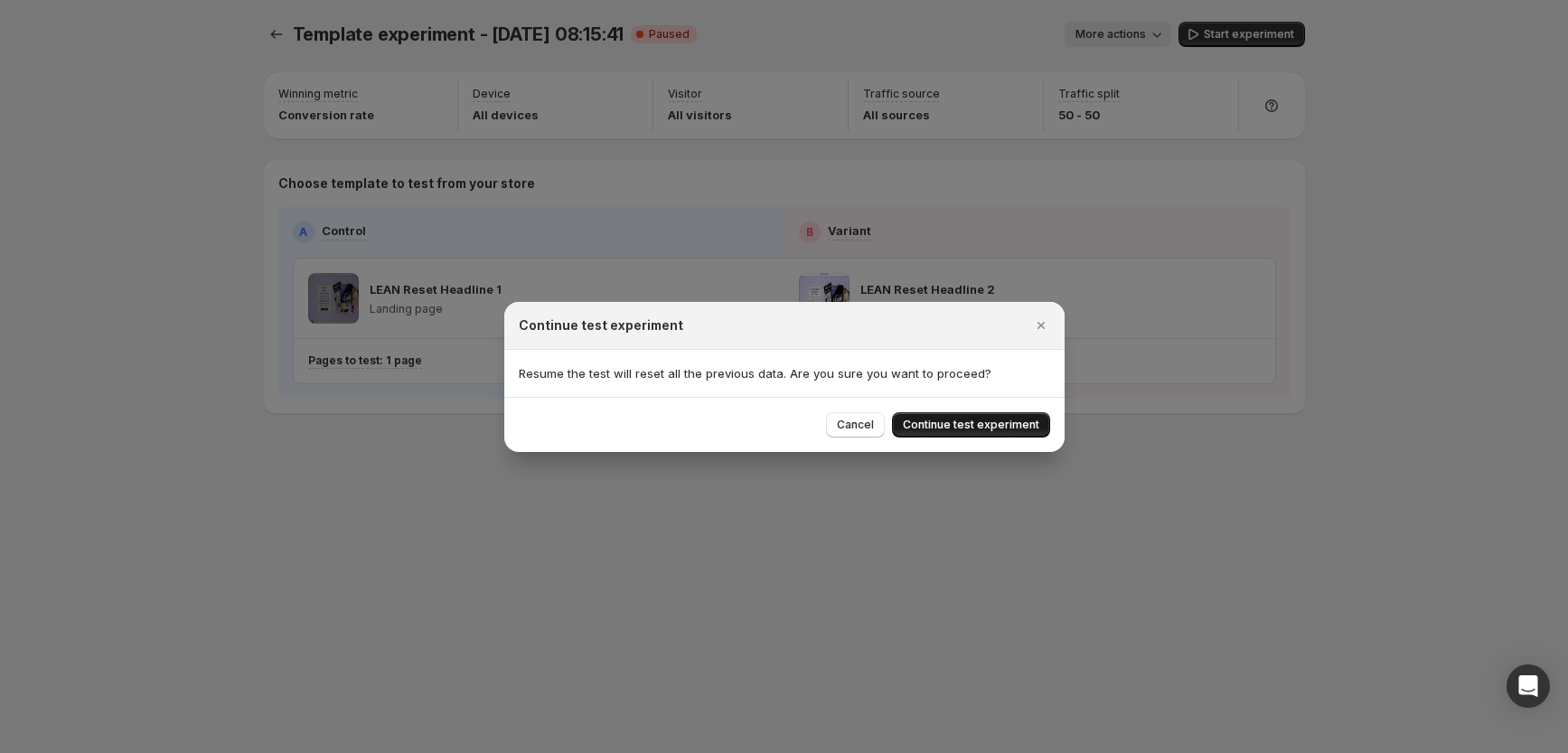
click at [950, 424] on span "Continue test experiment" at bounding box center [971, 424] width 137 height 14
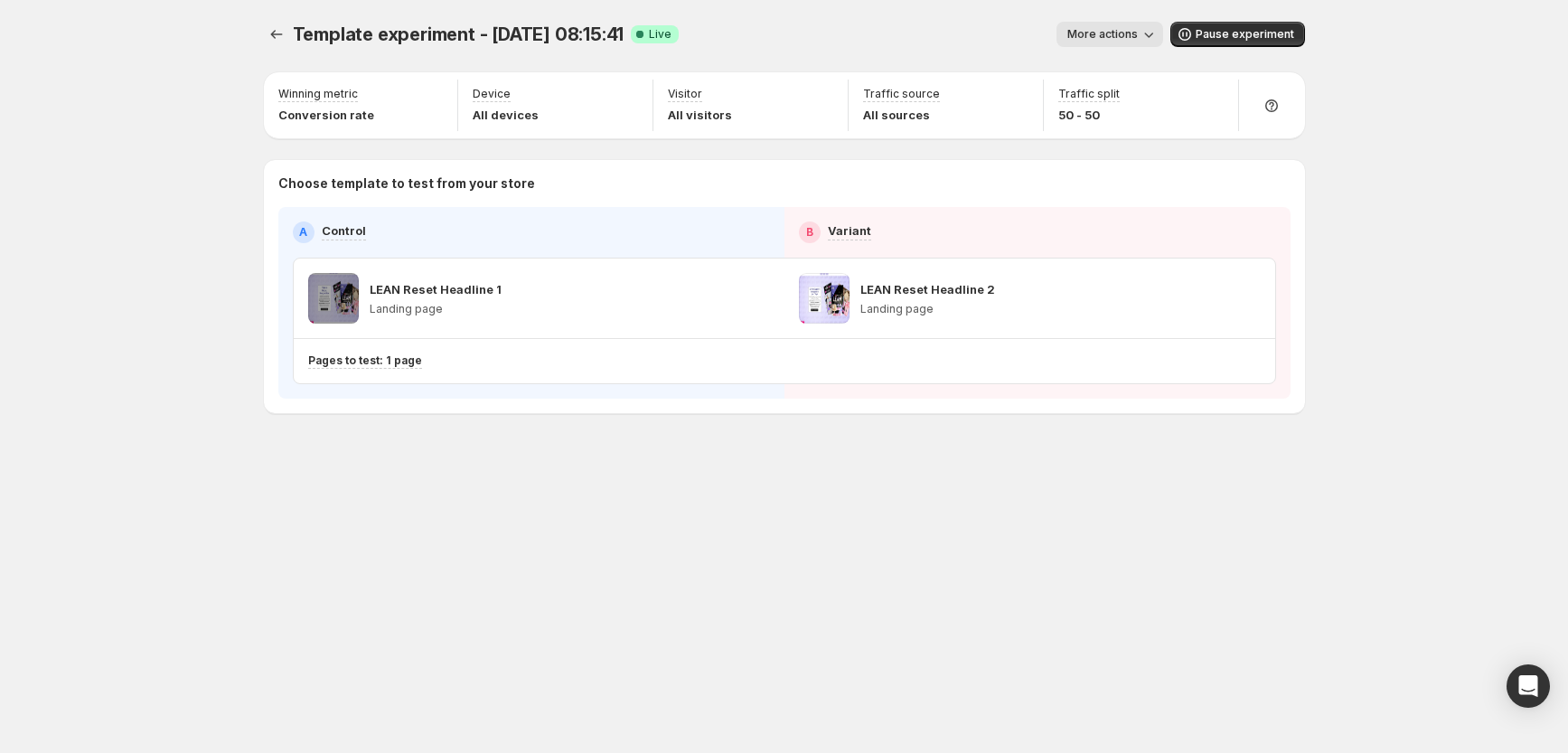
click at [709, 232] on div "A Control" at bounding box center [531, 232] width 477 height 22
click at [1112, 34] on span "More actions" at bounding box center [1102, 34] width 70 height 14
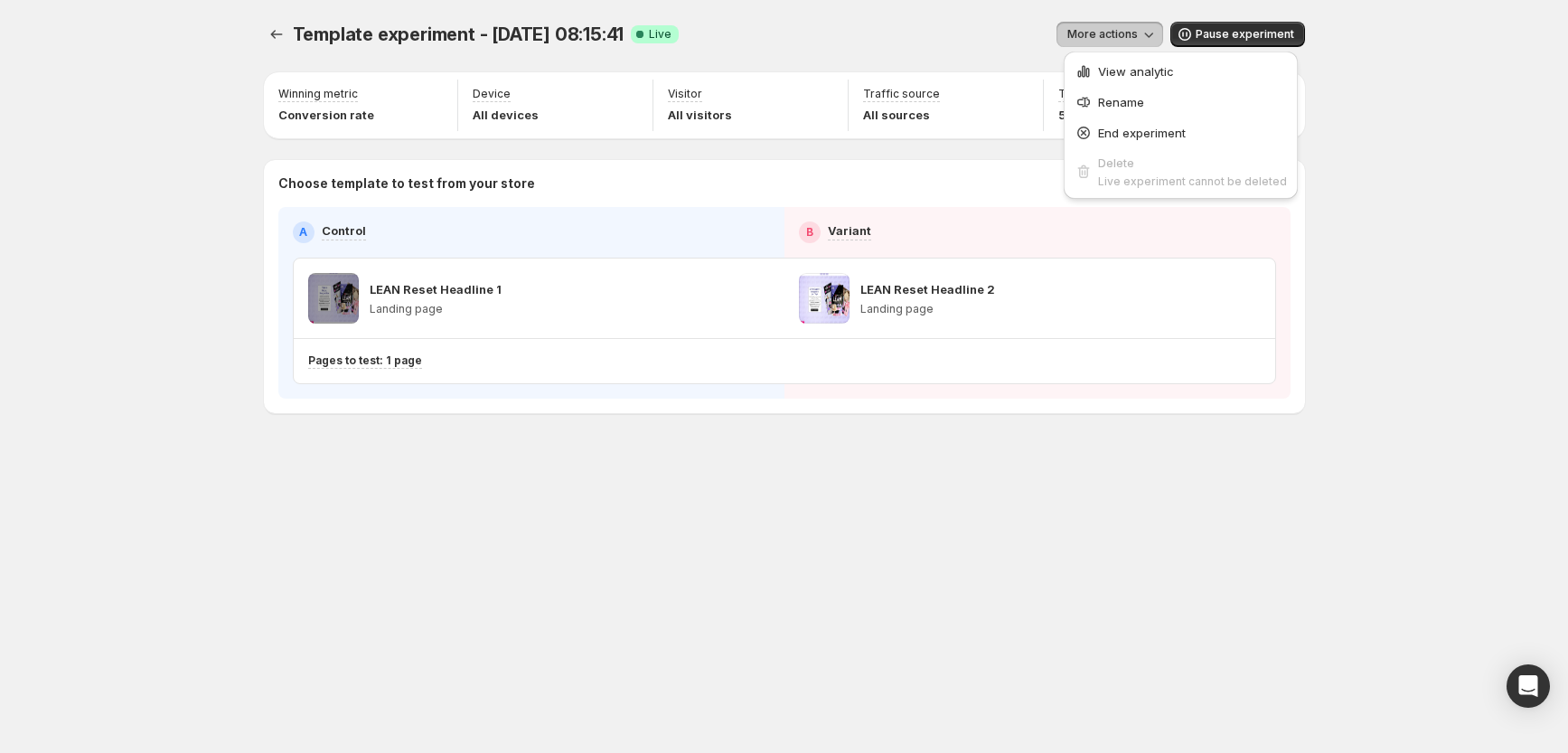
click at [1116, 69] on span "View analytic" at bounding box center [1137, 71] width 76 height 14
